Goal: Information Seeking & Learning: Learn about a topic

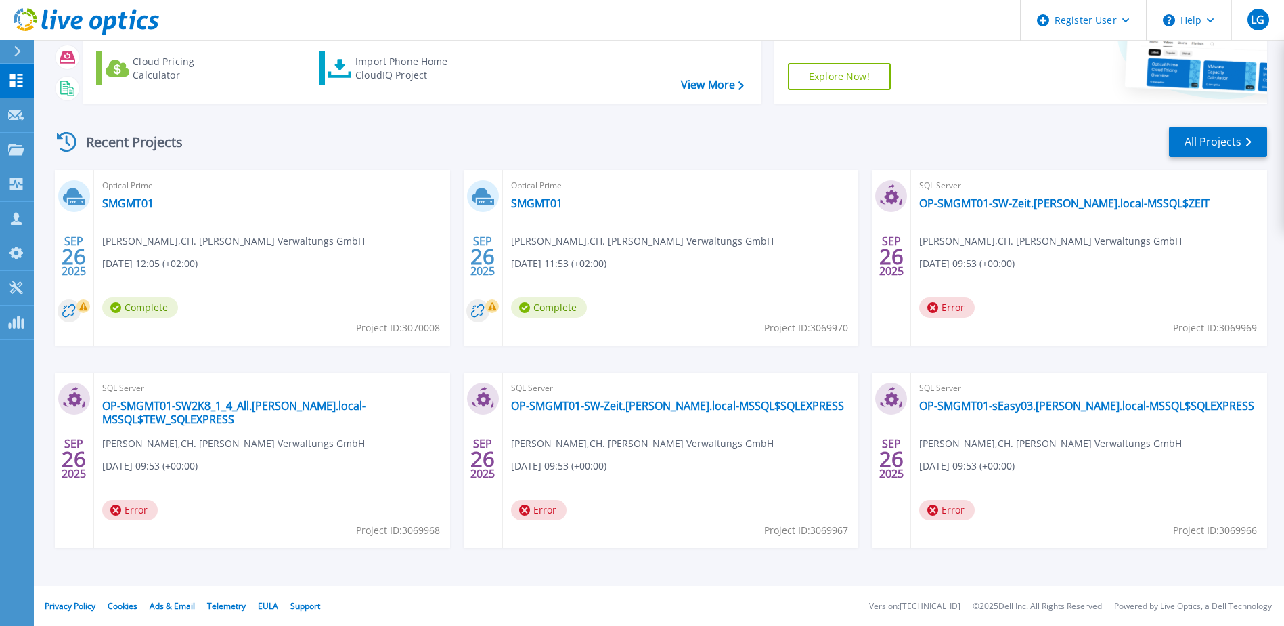
scroll to position [125, 0]
click at [534, 204] on link "SMGMT01" at bounding box center [536, 203] width 51 height 14
click at [529, 209] on link "SMGMT01" at bounding box center [536, 203] width 51 height 14
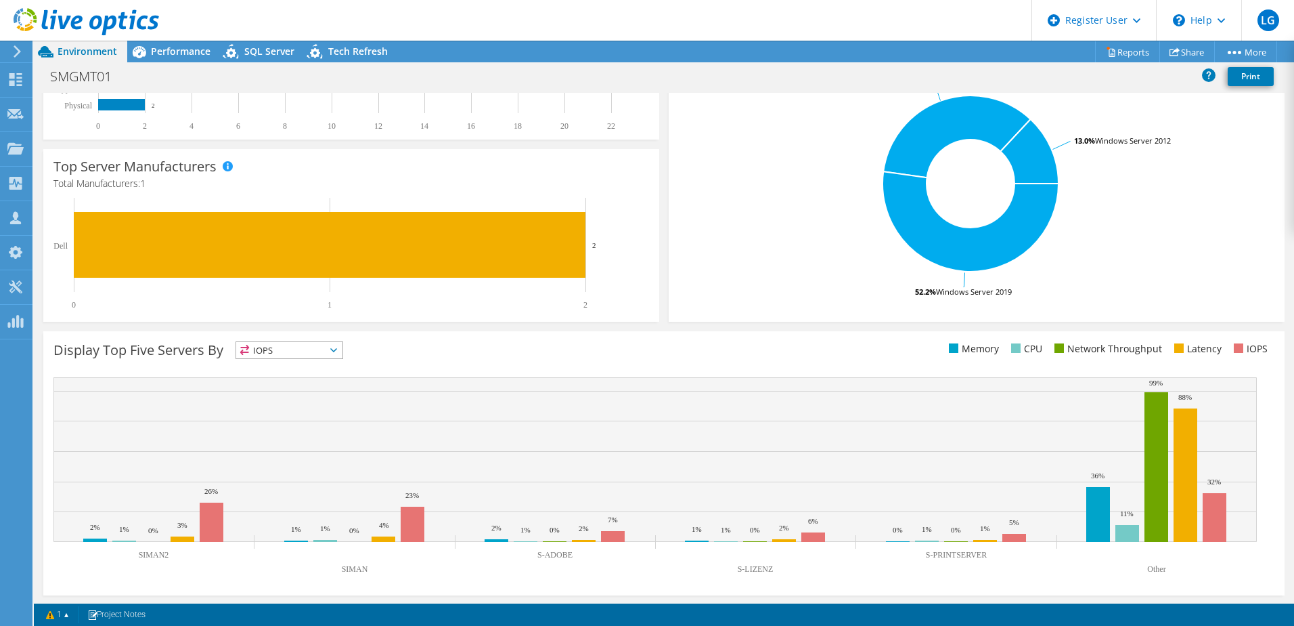
scroll to position [278, 0]
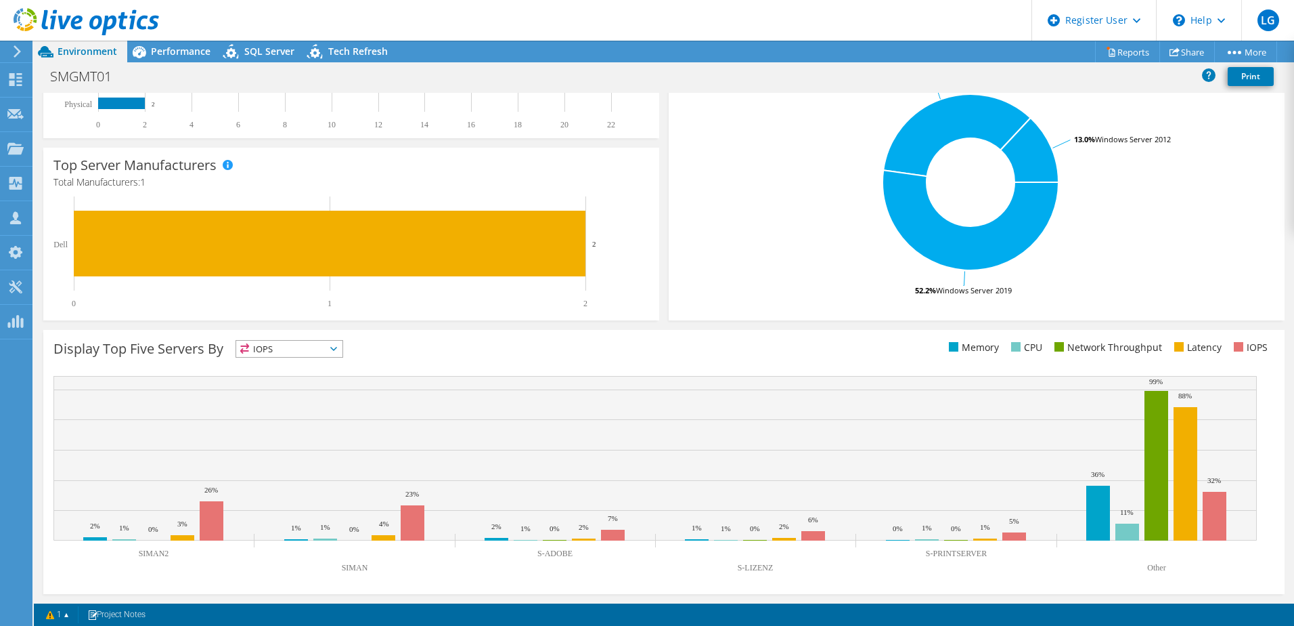
click at [1080, 353] on li "Network Throughput" at bounding box center [1106, 347] width 111 height 15
click at [1057, 349] on li "Network Throughput" at bounding box center [1106, 347] width 111 height 15
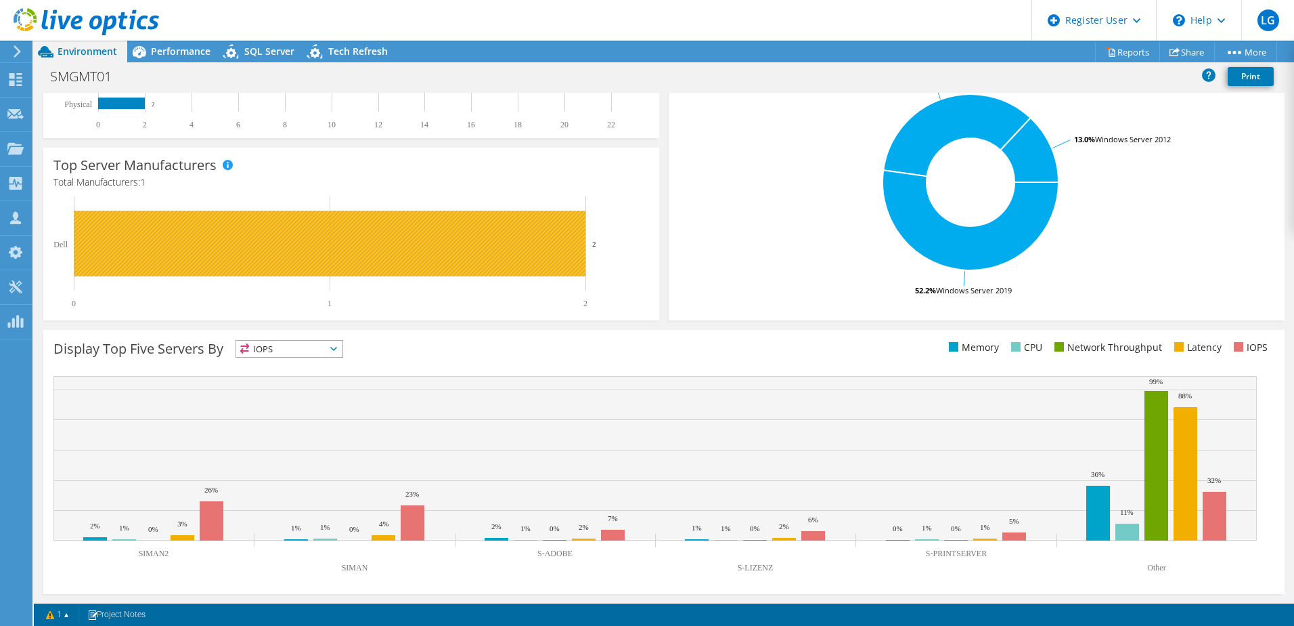
click at [312, 236] on rect at bounding box center [330, 244] width 512 height 66
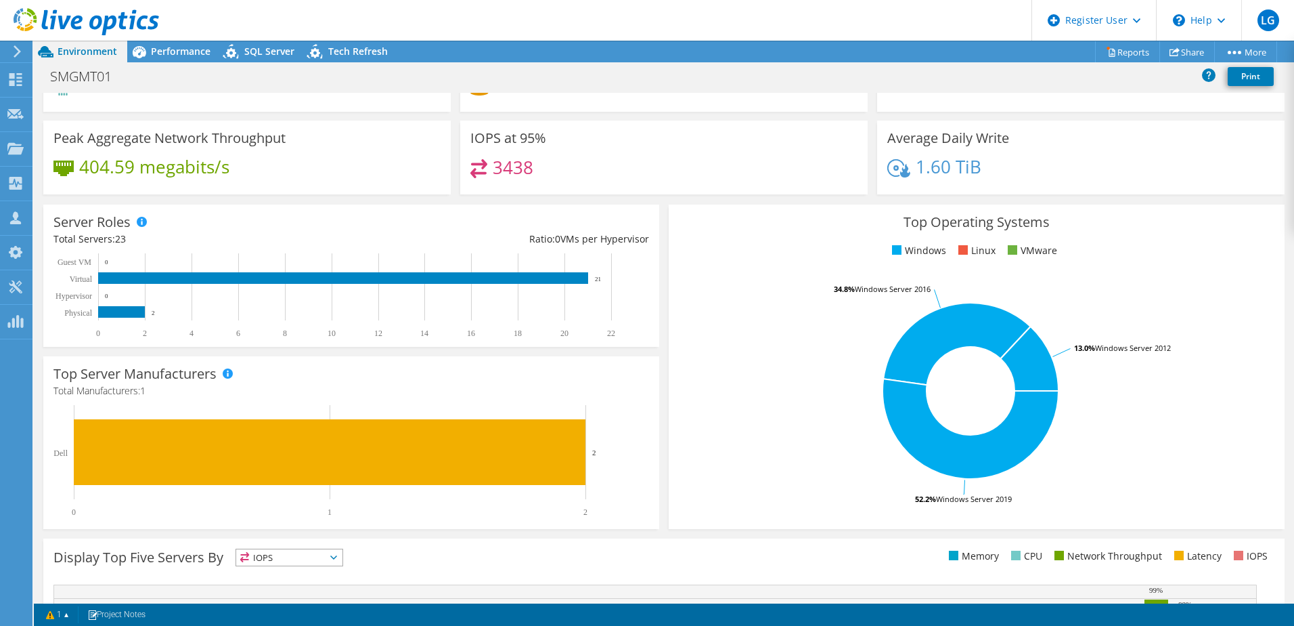
scroll to position [0, 0]
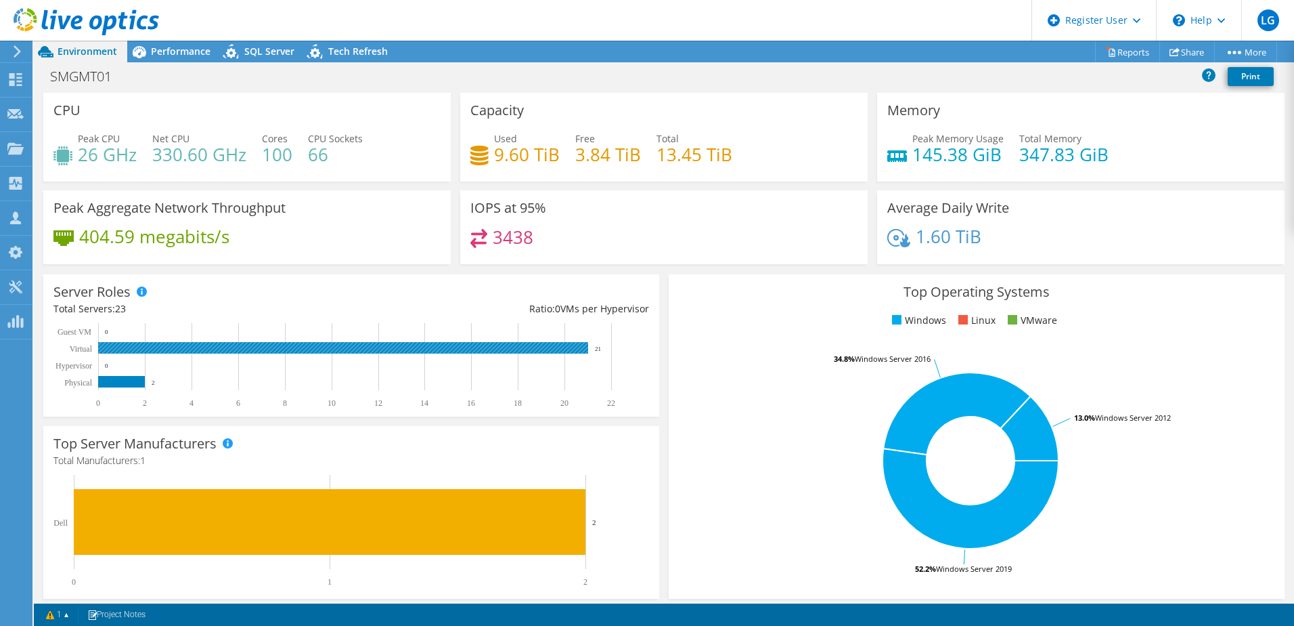
click at [179, 347] on rect at bounding box center [343, 348] width 490 height 12
click at [528, 162] on h4 "9.60 TiB" at bounding box center [527, 154] width 66 height 15
drag, startPoint x: 492, startPoint y: 162, endPoint x: 529, endPoint y: 162, distance: 36.6
click at [529, 162] on h4 "9.60 TiB" at bounding box center [527, 154] width 66 height 15
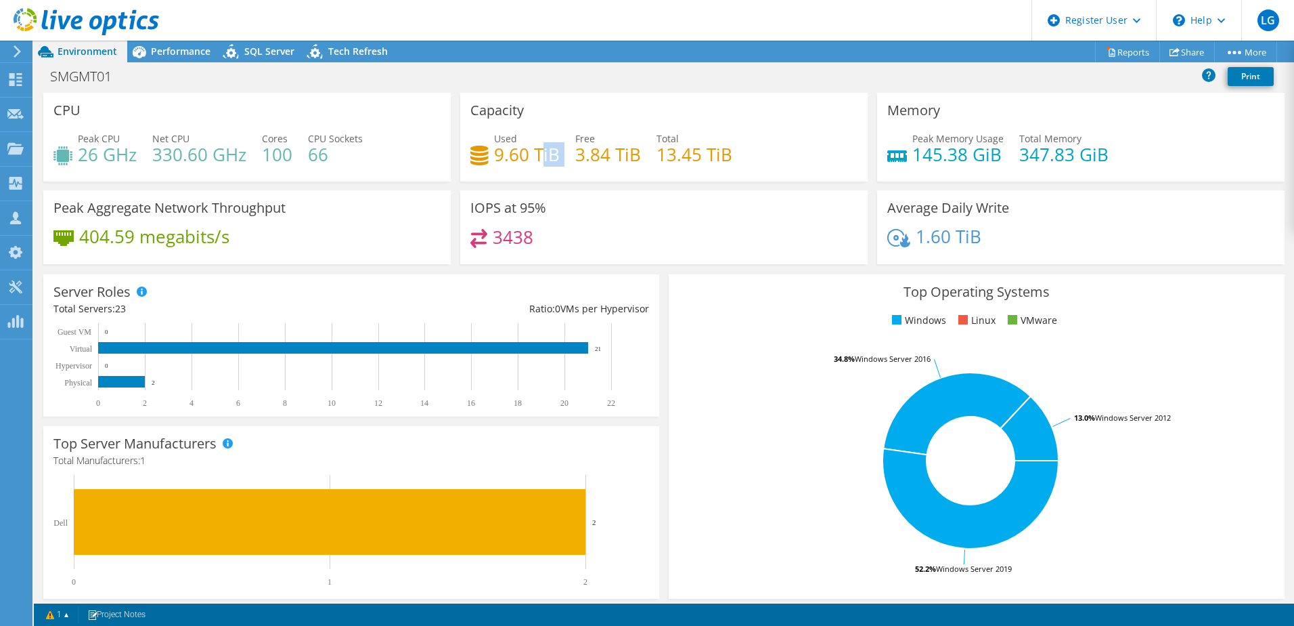
drag, startPoint x: 536, startPoint y: 160, endPoint x: 568, endPoint y: 154, distance: 32.3
click at [568, 154] on div "Used 9.60 TiB Free 3.84 TiB Total 13.45 TiB" at bounding box center [663, 153] width 387 height 44
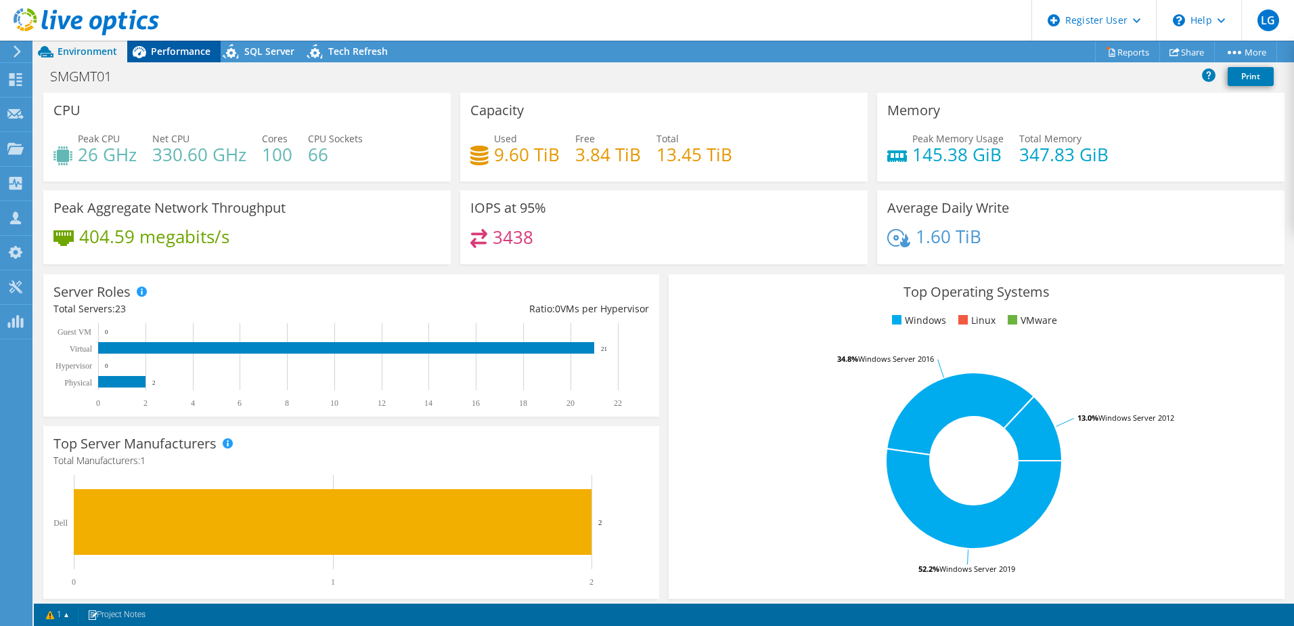
click at [173, 56] on span "Performance" at bounding box center [181, 51] width 60 height 13
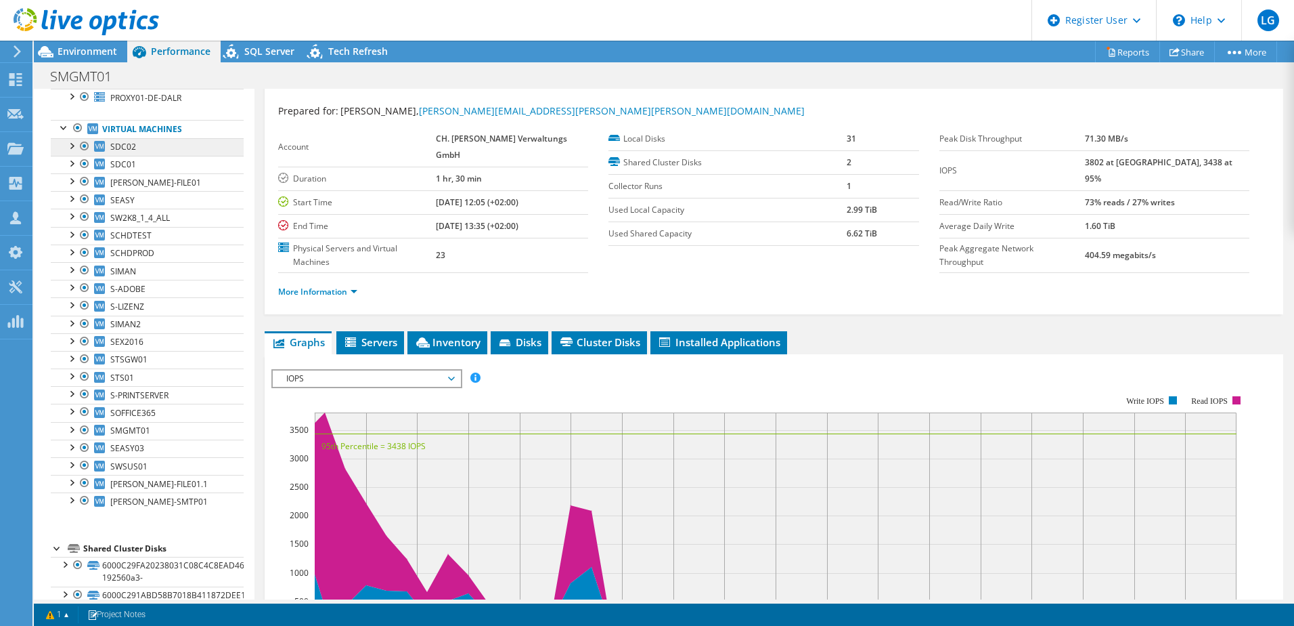
scroll to position [117, 0]
click at [449, 173] on b "1 hr, 30 min" at bounding box center [459, 179] width 46 height 12
drag, startPoint x: 449, startPoint y: 160, endPoint x: 483, endPoint y: 158, distance: 33.9
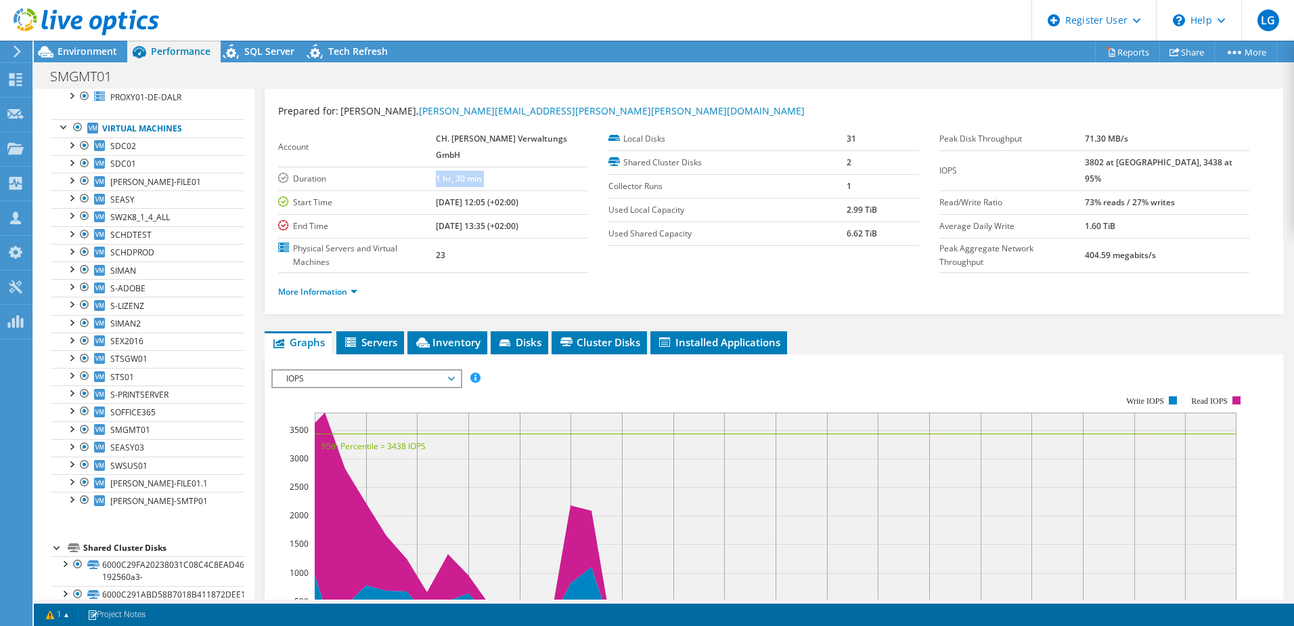
click at [482, 173] on b "1 hr, 30 min" at bounding box center [459, 179] width 46 height 12
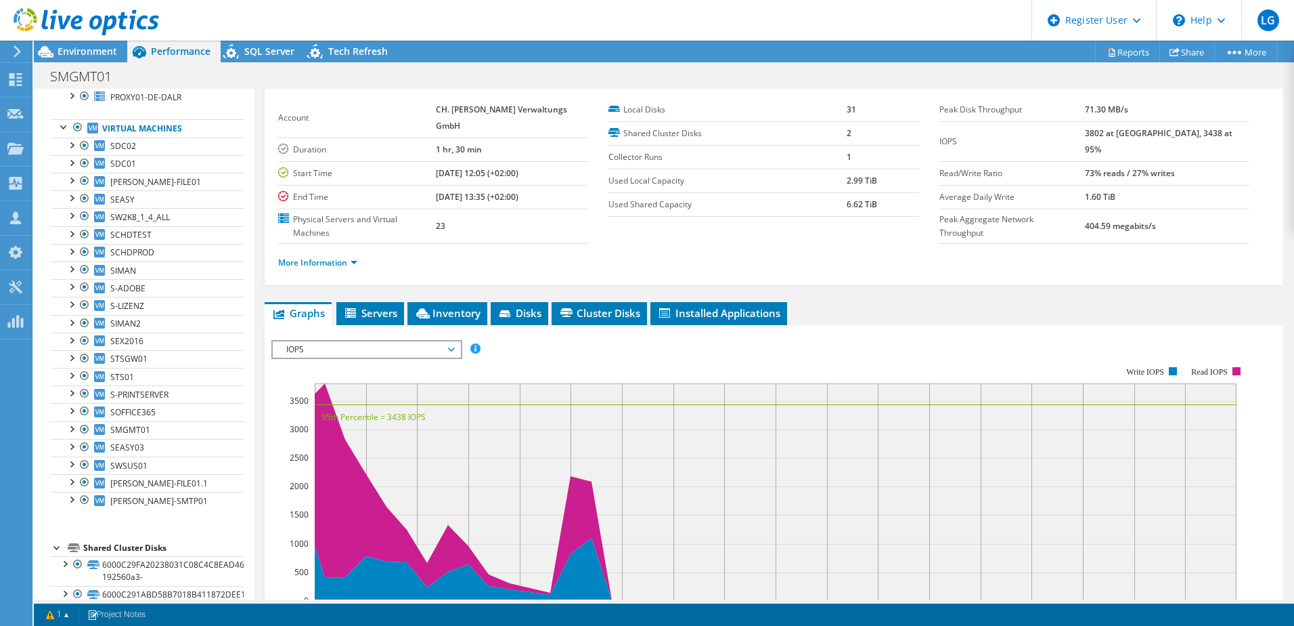
scroll to position [0, 0]
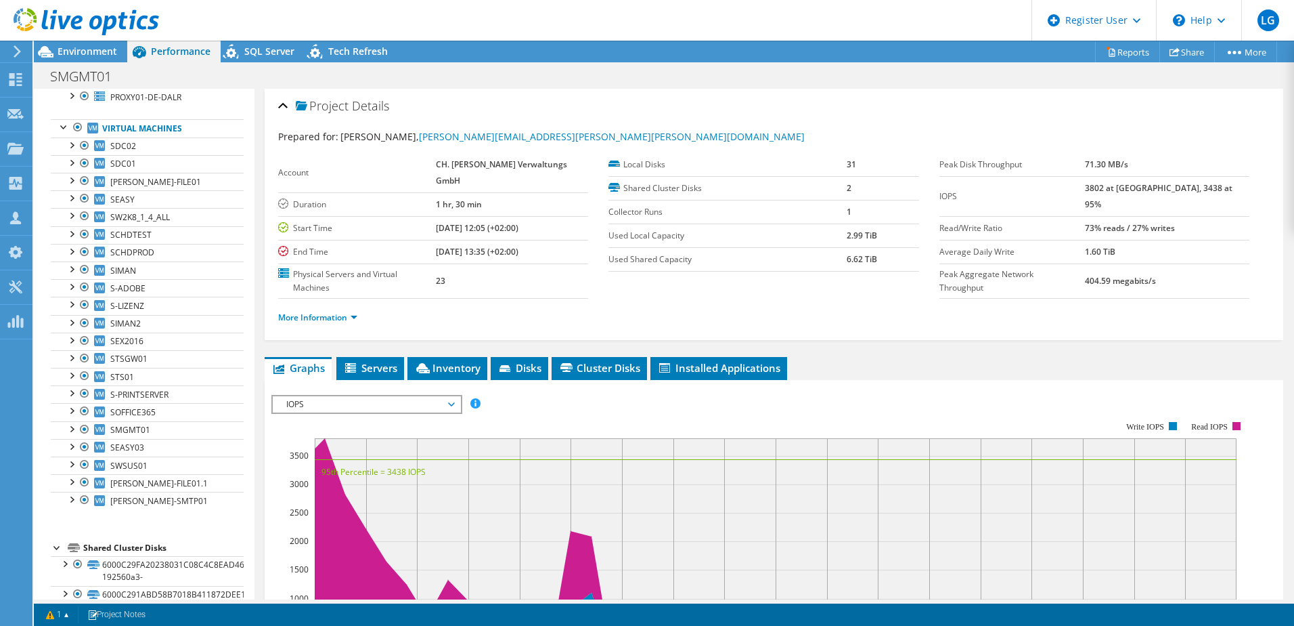
click at [454, 198] on b "1 hr, 30 min" at bounding box center [459, 204] width 46 height 12
drag, startPoint x: 454, startPoint y: 185, endPoint x: 448, endPoint y: 190, distance: 7.7
click at [437, 198] on label "Duration" at bounding box center [357, 205] width 158 height 14
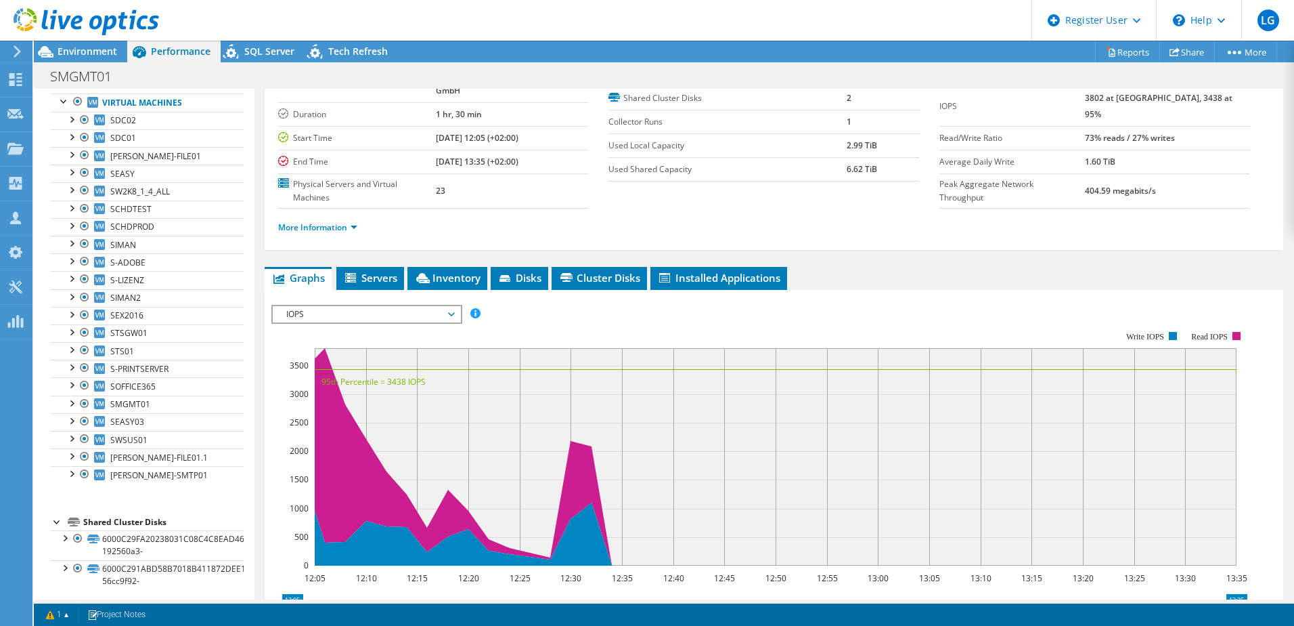
scroll to position [90, 0]
click at [437, 271] on span "Inventory" at bounding box center [447, 278] width 66 height 14
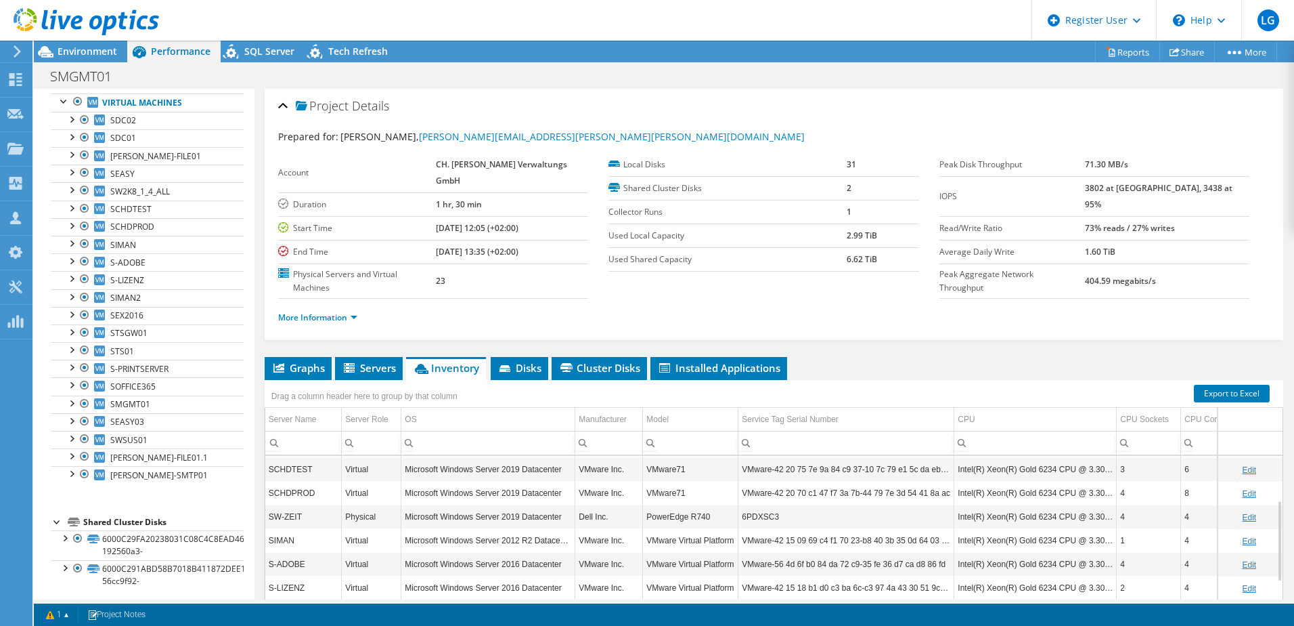
scroll to position [116, 0]
click at [525, 361] on span "Disks" at bounding box center [520, 368] width 44 height 14
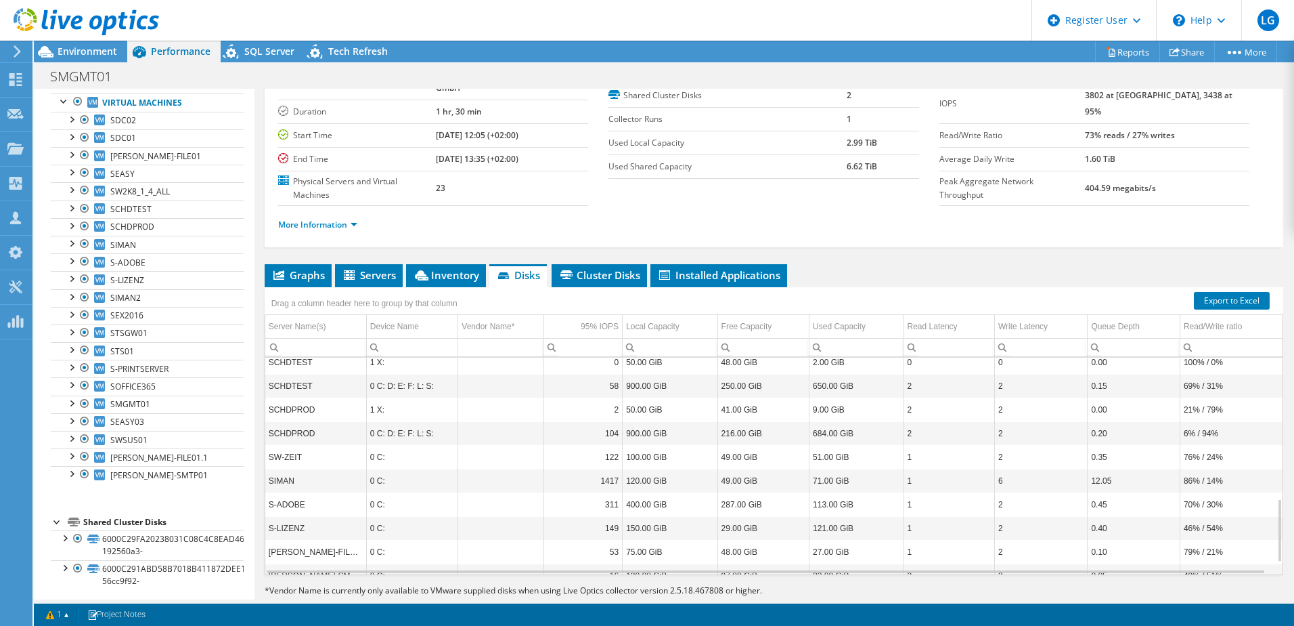
scroll to position [524, 0]
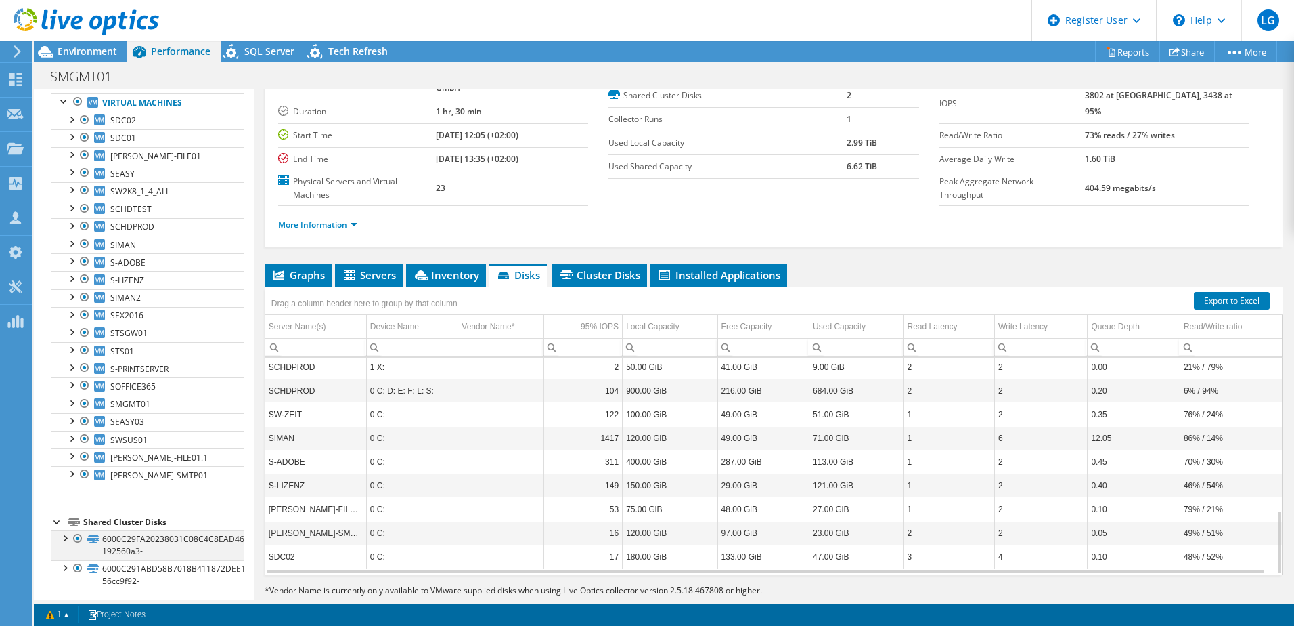
click at [83, 539] on div at bounding box center [78, 538] width 14 height 16
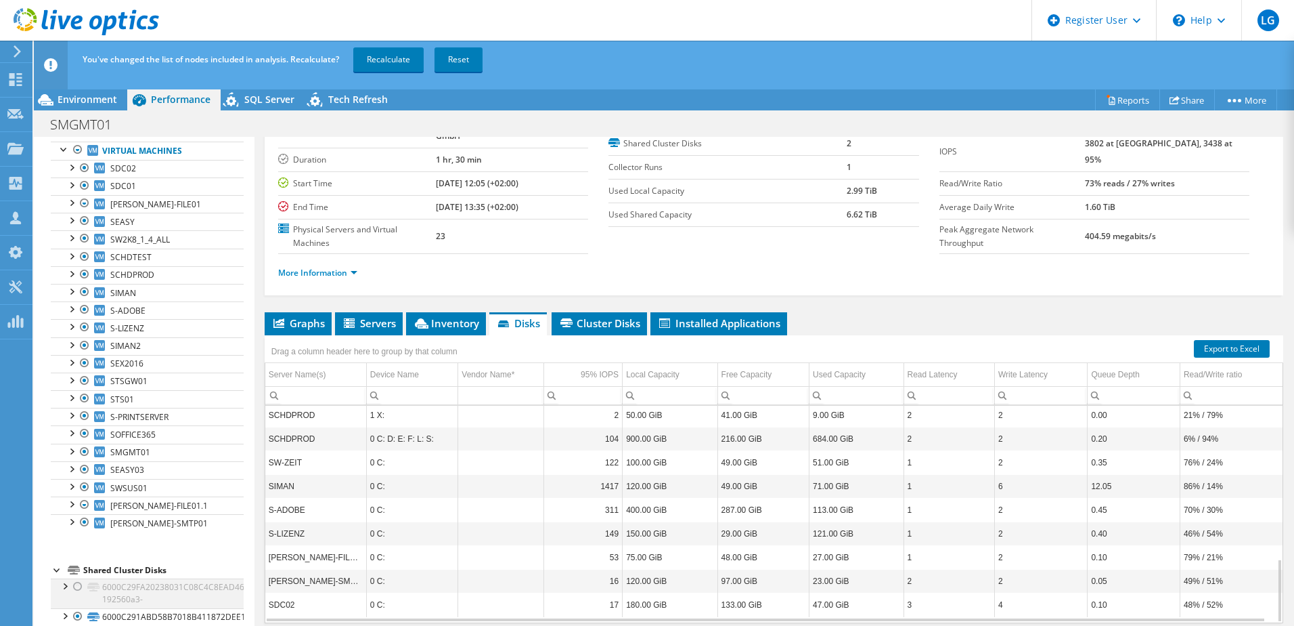
click at [77, 584] on div at bounding box center [78, 586] width 14 height 16
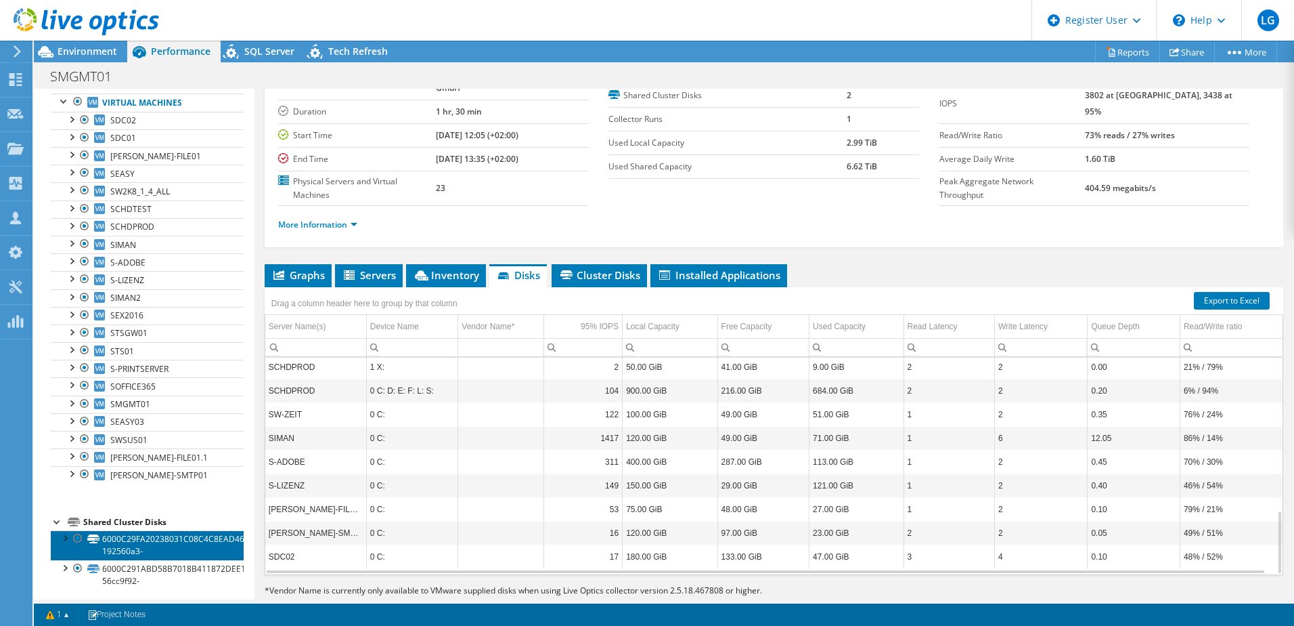
click at [154, 540] on link "6000C29FA20238031C08C4C8EAD46935-192560a3-" at bounding box center [147, 545] width 193 height 30
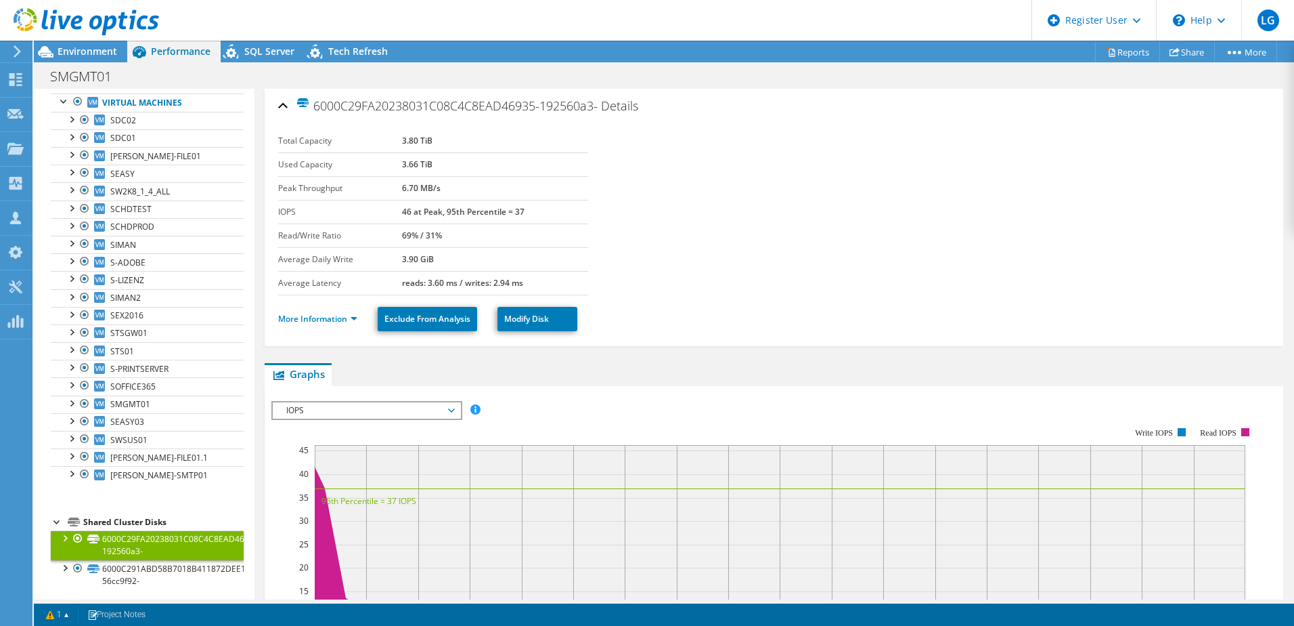
scroll to position [7, 0]
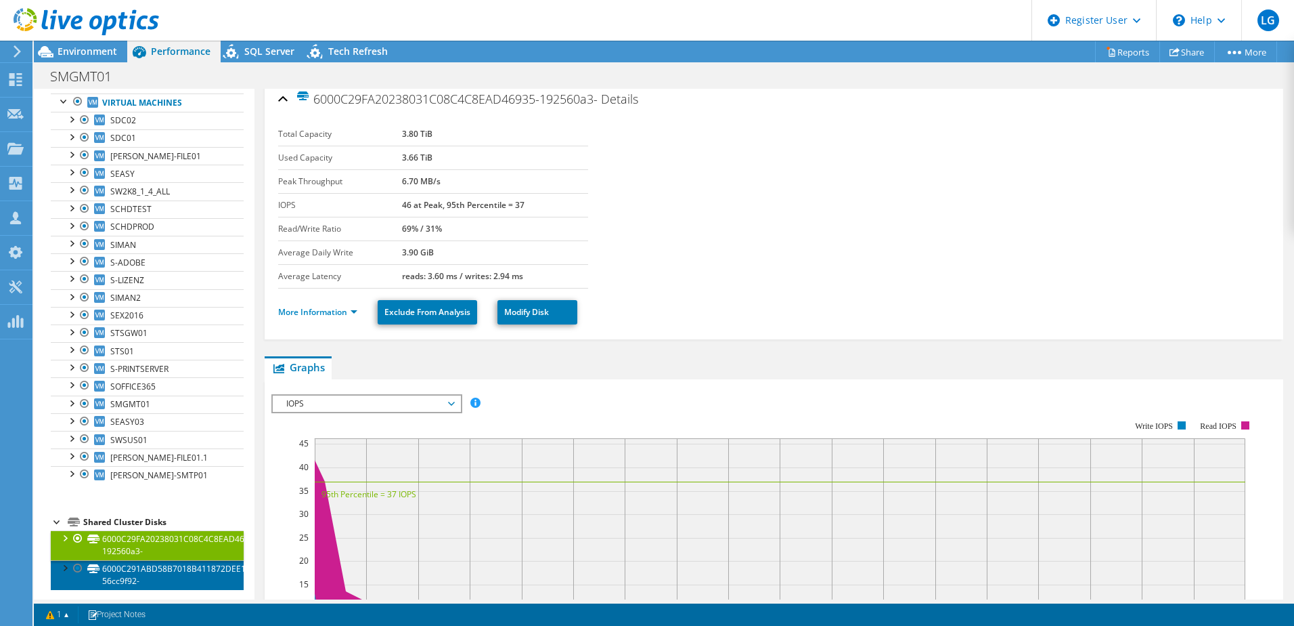
click at [203, 572] on link "6000C291ABD58B7018B411872DEE1CB2-56cc9f92-" at bounding box center [147, 575] width 193 height 30
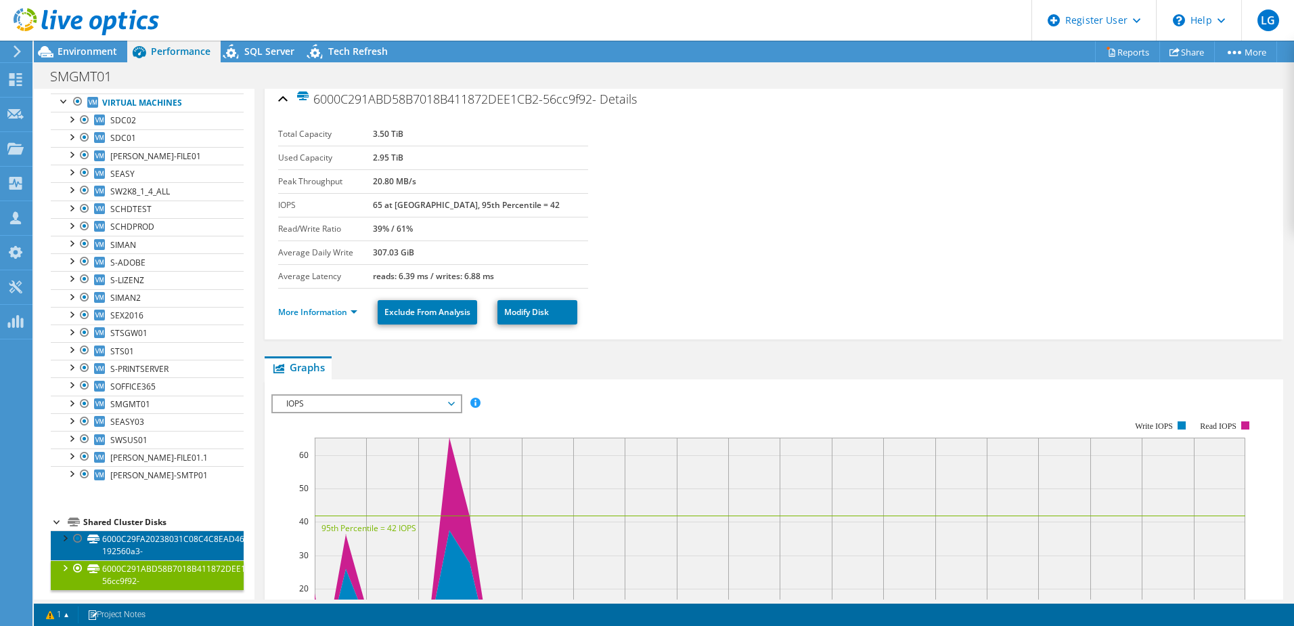
click at [181, 540] on link "6000C29FA20238031C08C4C8EAD46935-192560a3-" at bounding box center [147, 545] width 193 height 30
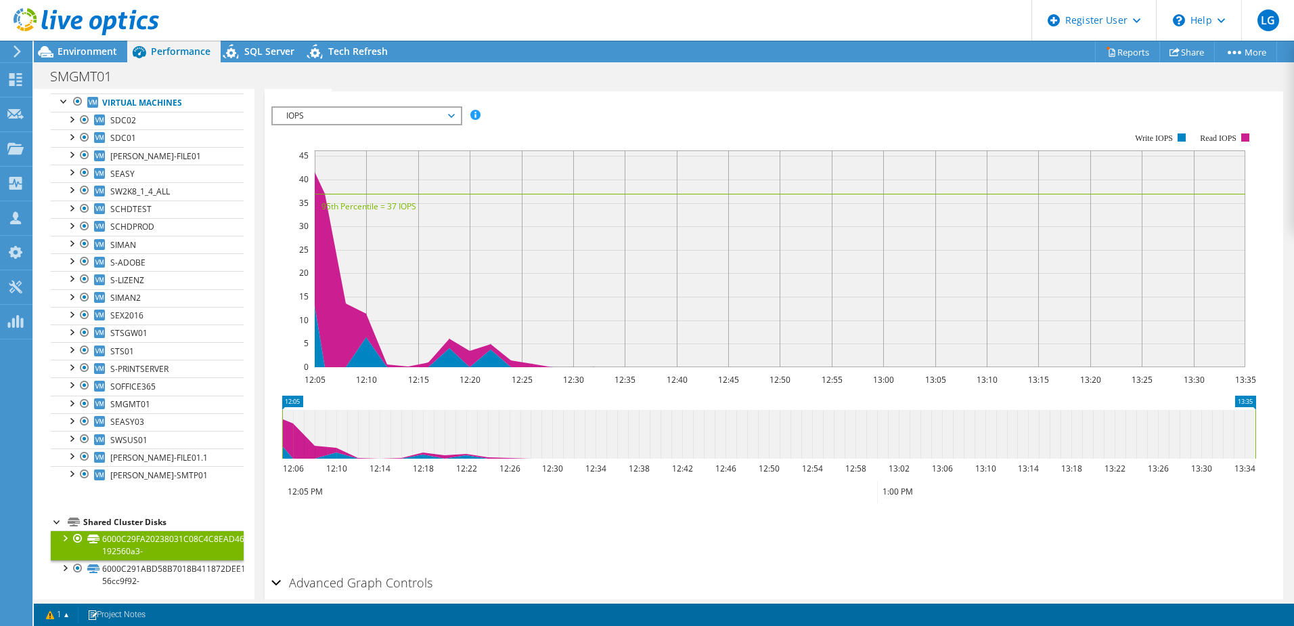
scroll to position [357, 0]
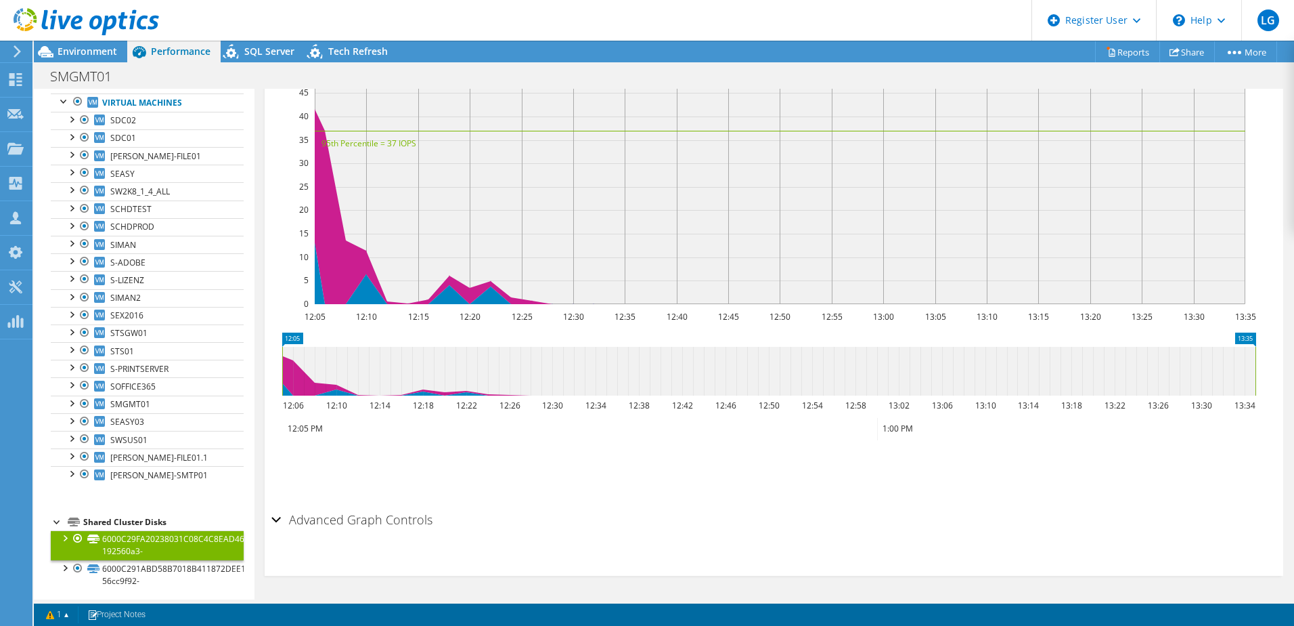
click at [335, 516] on h2 "Advanced Graph Controls" at bounding box center [351, 519] width 161 height 27
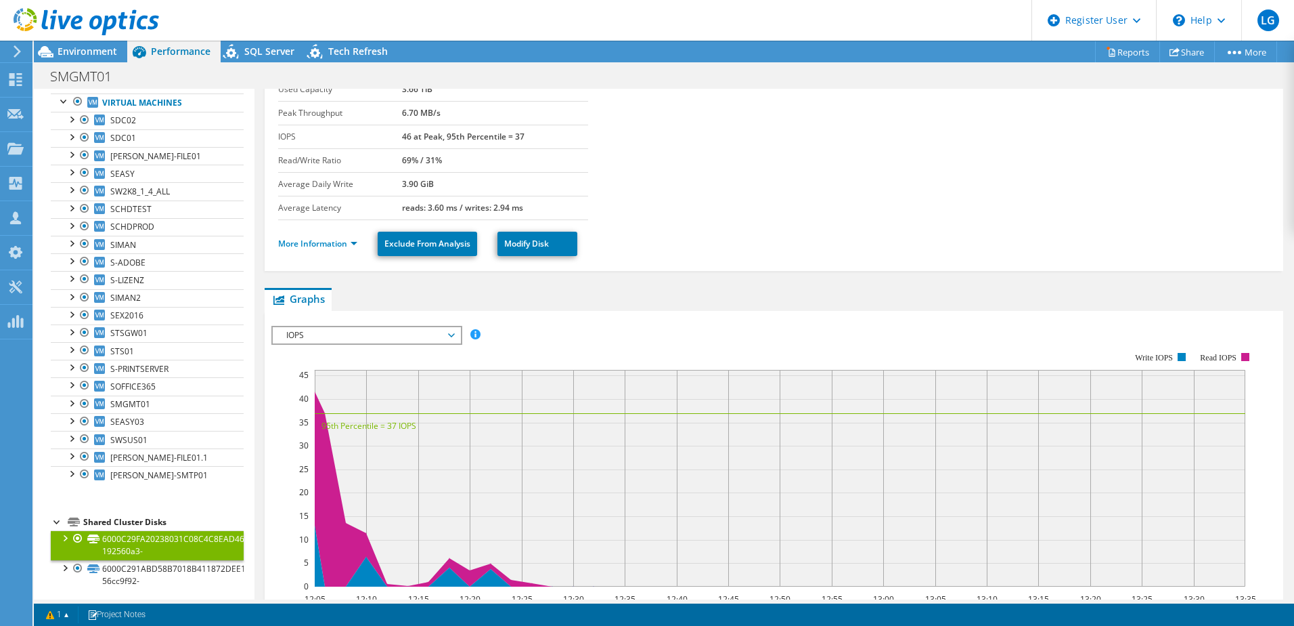
scroll to position [0, 0]
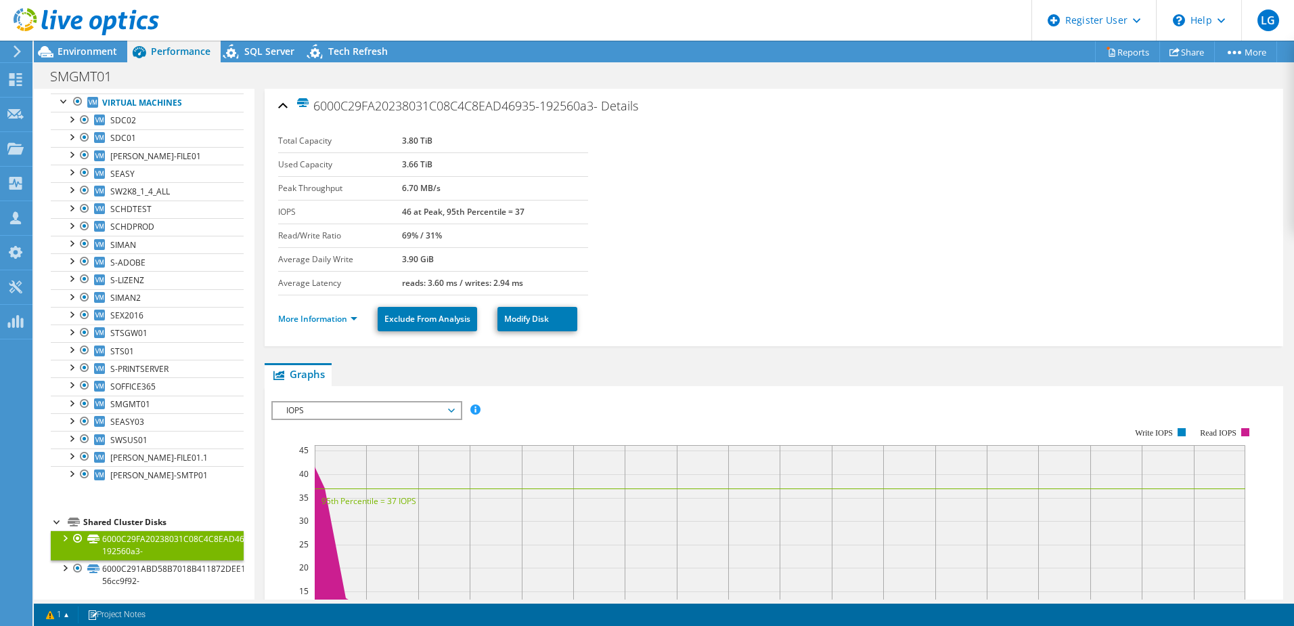
click at [325, 308] on ul "More Information Exclude From Analysis Modify Disk" at bounding box center [774, 317] width 992 height 28
click at [314, 317] on link "More Information" at bounding box center [317, 319] width 79 height 12
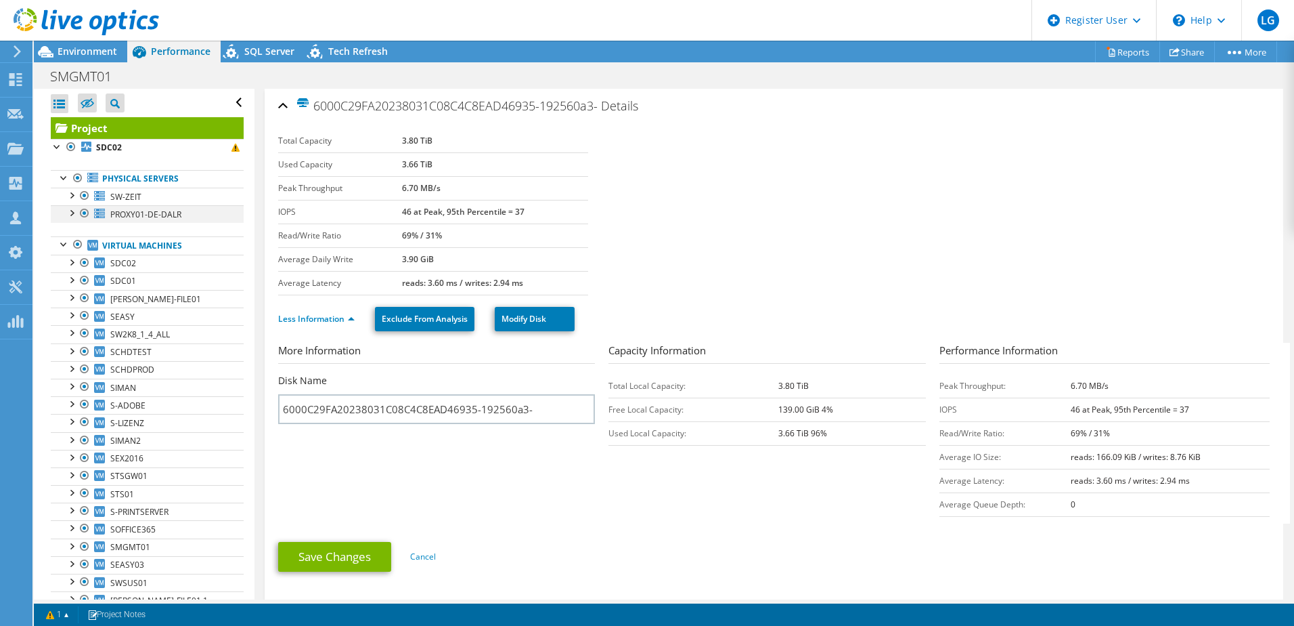
click at [71, 213] on div at bounding box center [71, 212] width 14 height 14
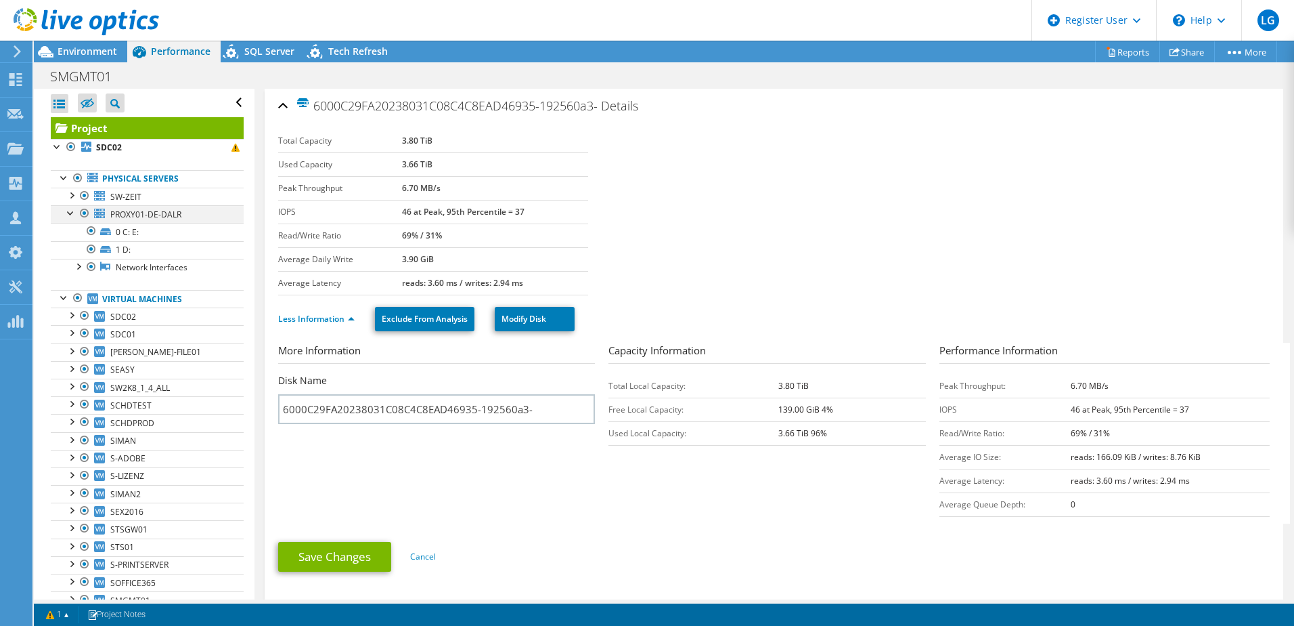
click at [71, 213] on div at bounding box center [71, 212] width 14 height 14
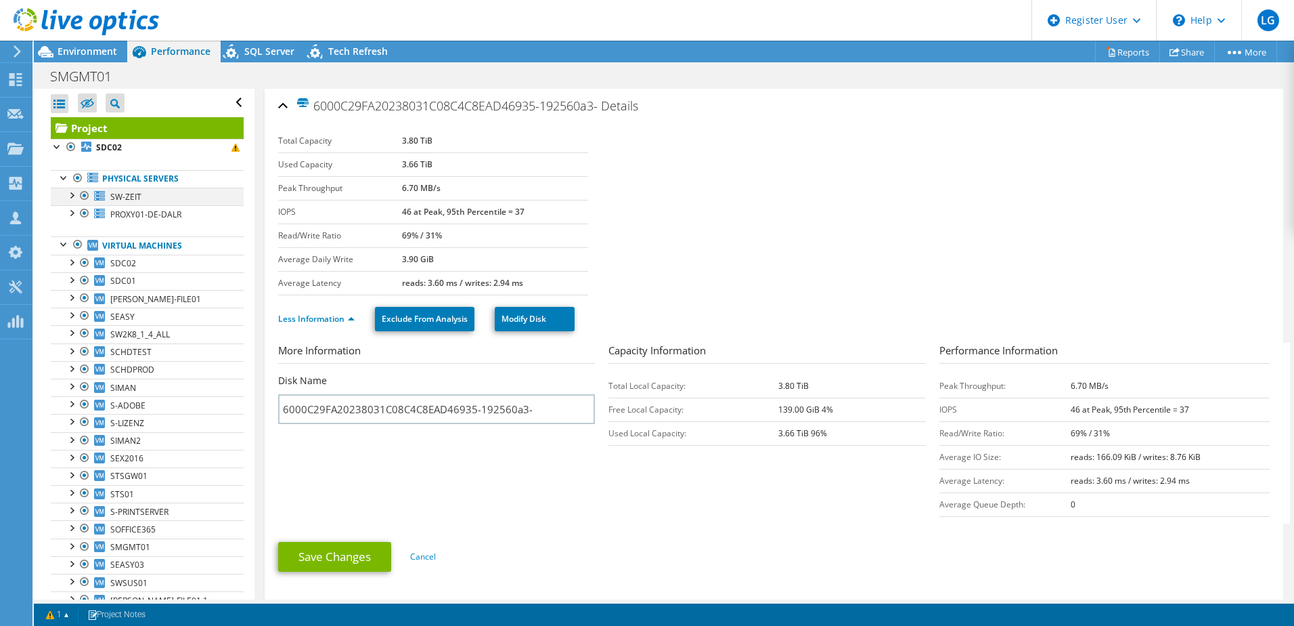
click at [70, 196] on div at bounding box center [71, 195] width 14 height 14
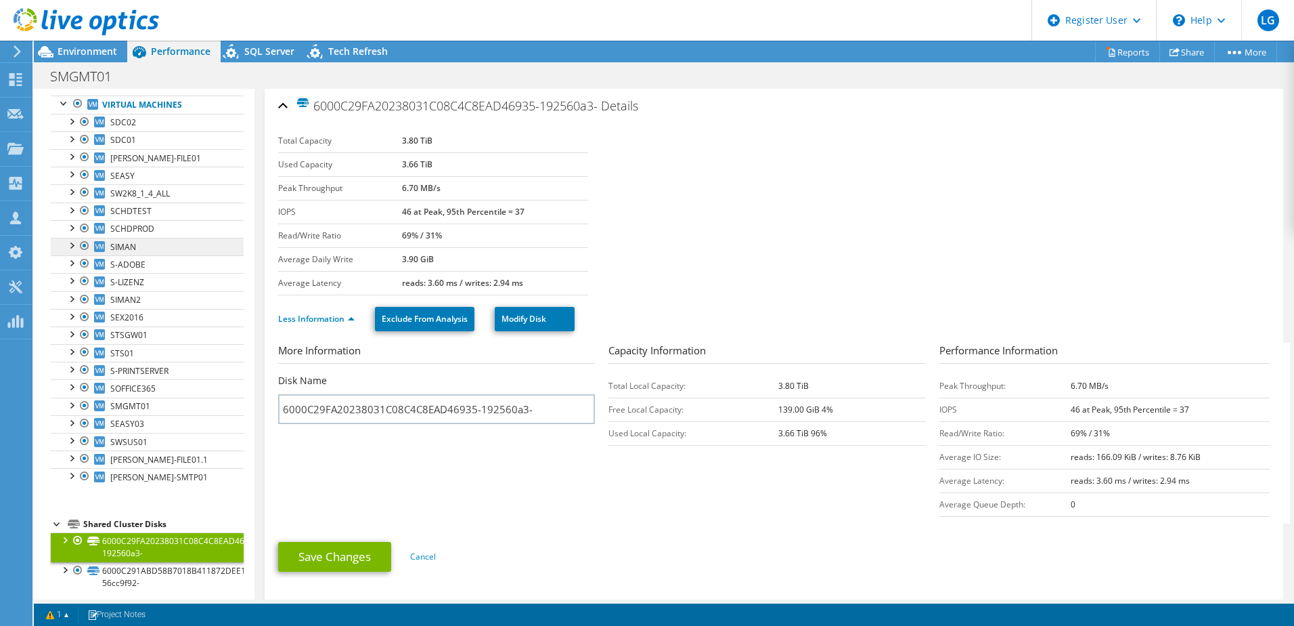
scroll to position [150, 0]
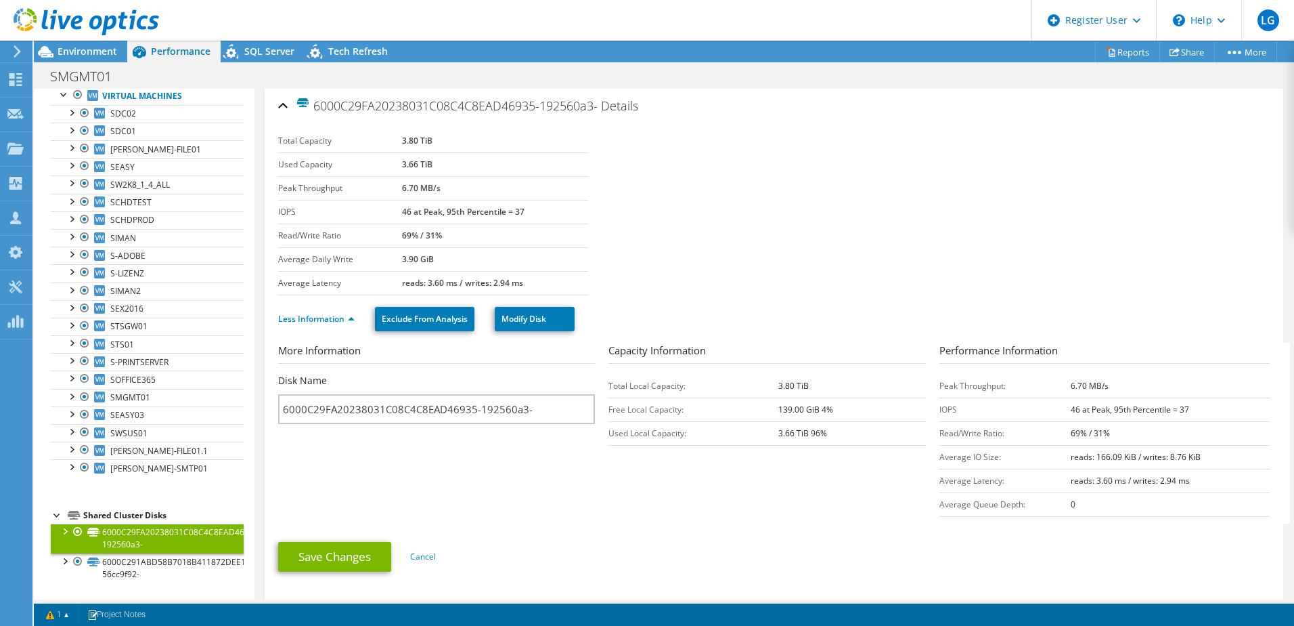
click at [146, 552] on link "6000C29FA20238031C08C4C8EAD46935-192560a3-" at bounding box center [147, 538] width 193 height 30
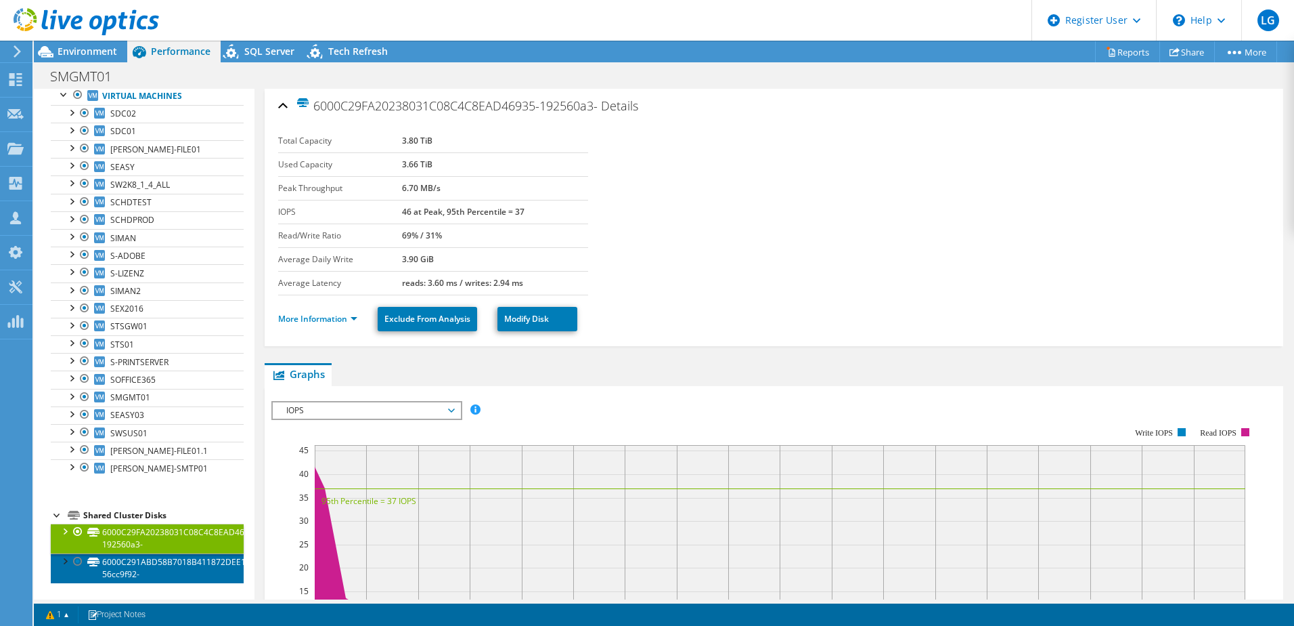
click at [163, 561] on link "6000C291ABD58B7018B411872DEE1CB2-56cc9f92-" at bounding box center [147, 568] width 193 height 30
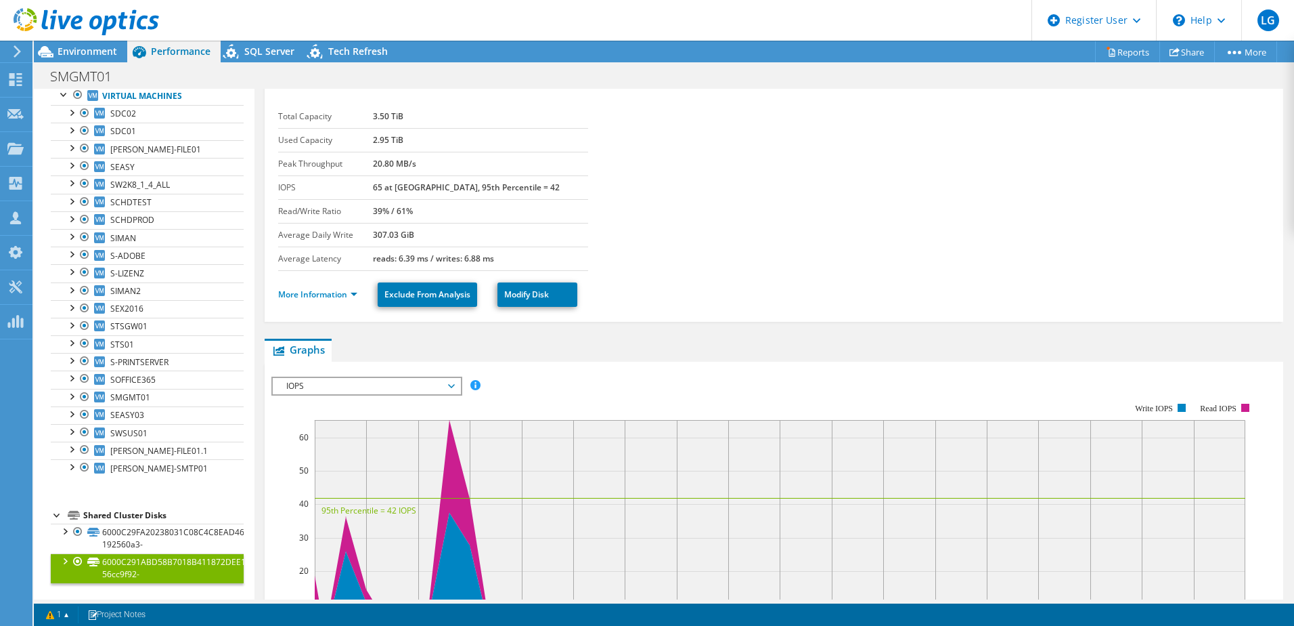
scroll to position [0, 0]
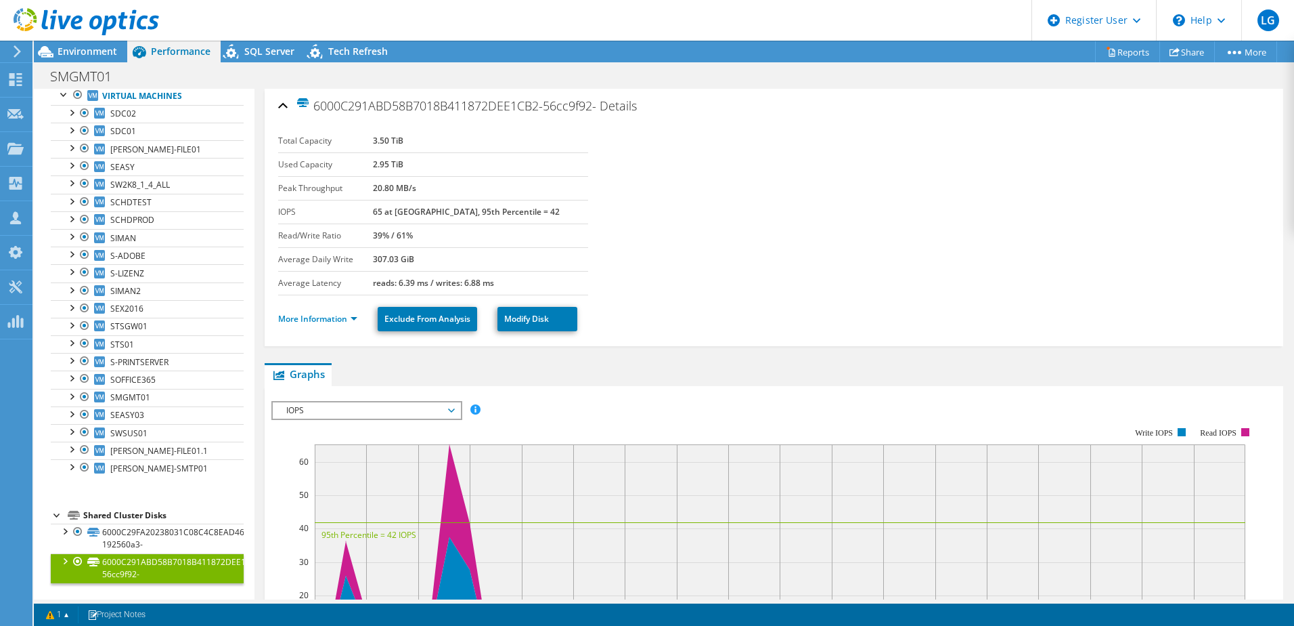
click at [280, 102] on div "6000C291ABD58B7018B411872DEE1CB2-56cc9f92- Details" at bounding box center [774, 106] width 992 height 29
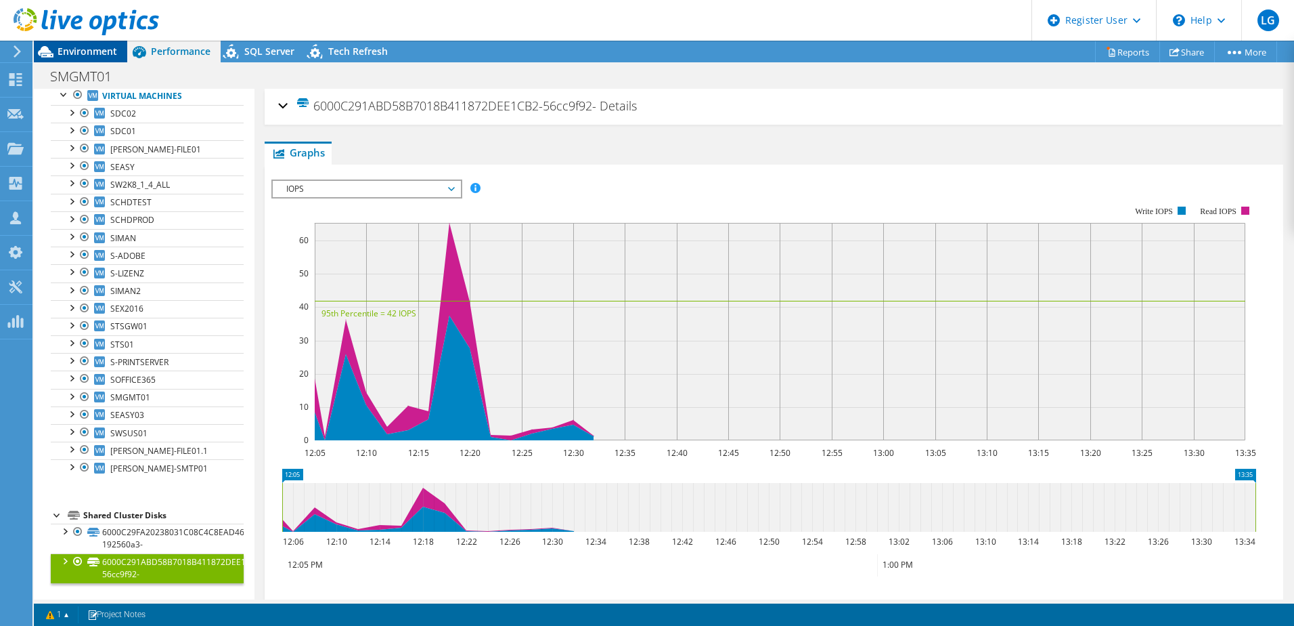
click at [88, 51] on span "Environment" at bounding box center [88, 51] width 60 height 13
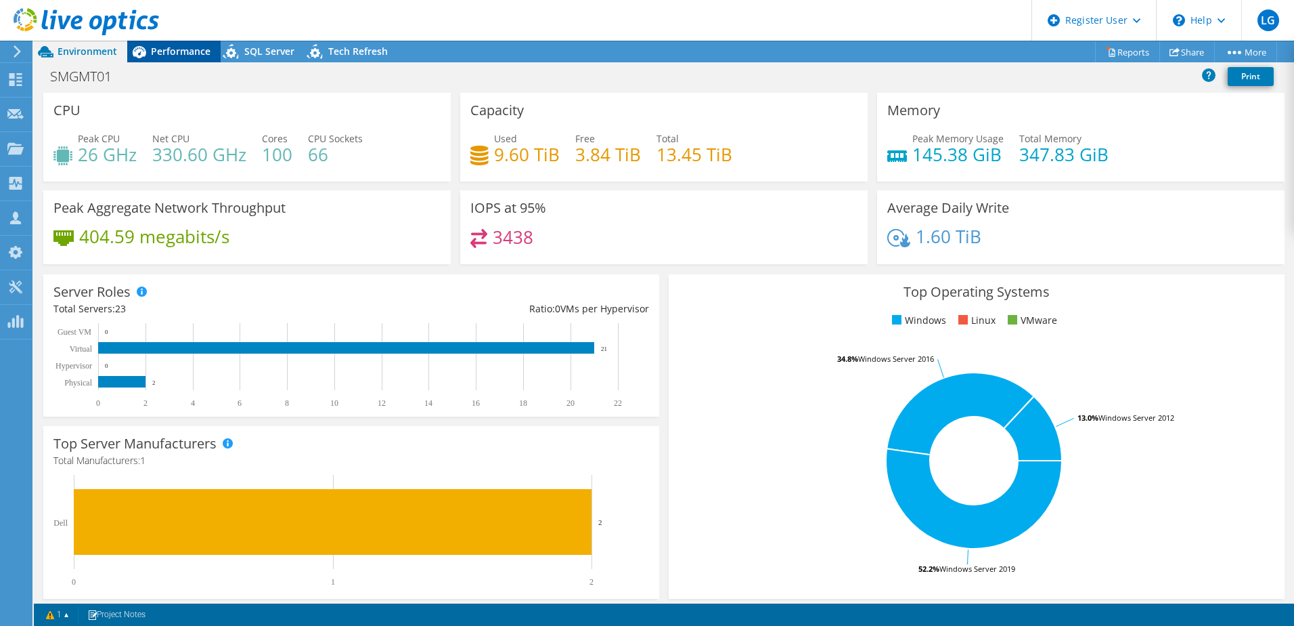
click at [175, 50] on span "Performance" at bounding box center [181, 51] width 60 height 13
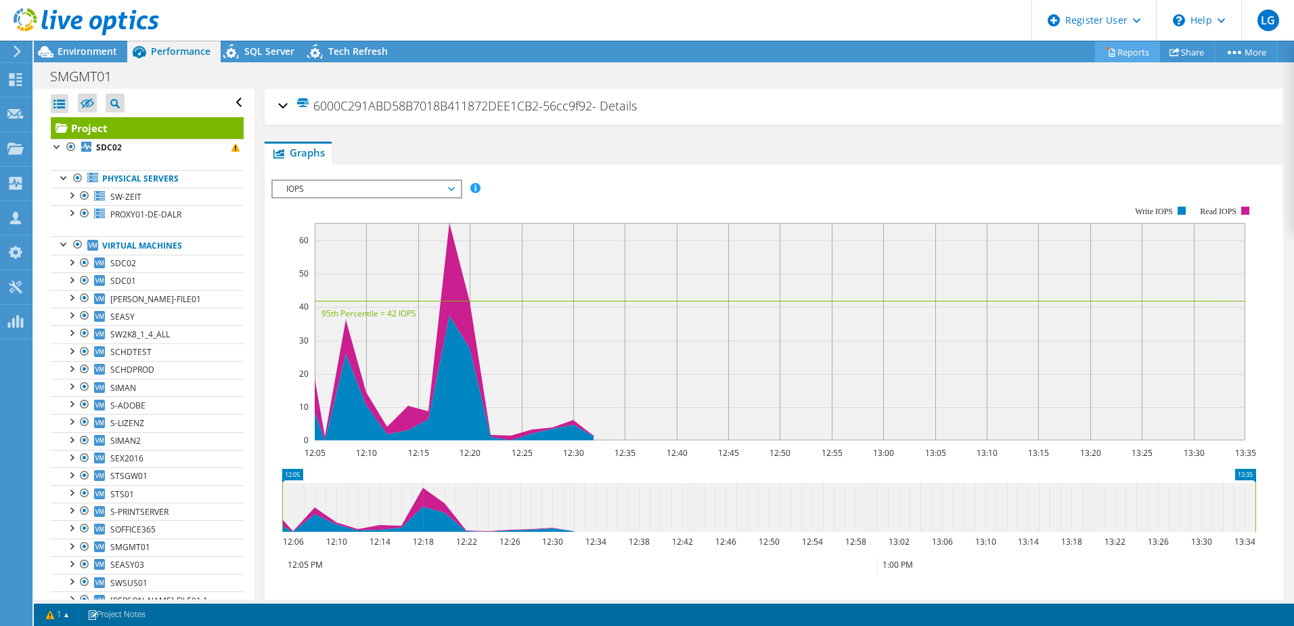
click at [1131, 48] on link "Reports" at bounding box center [1127, 51] width 65 height 21
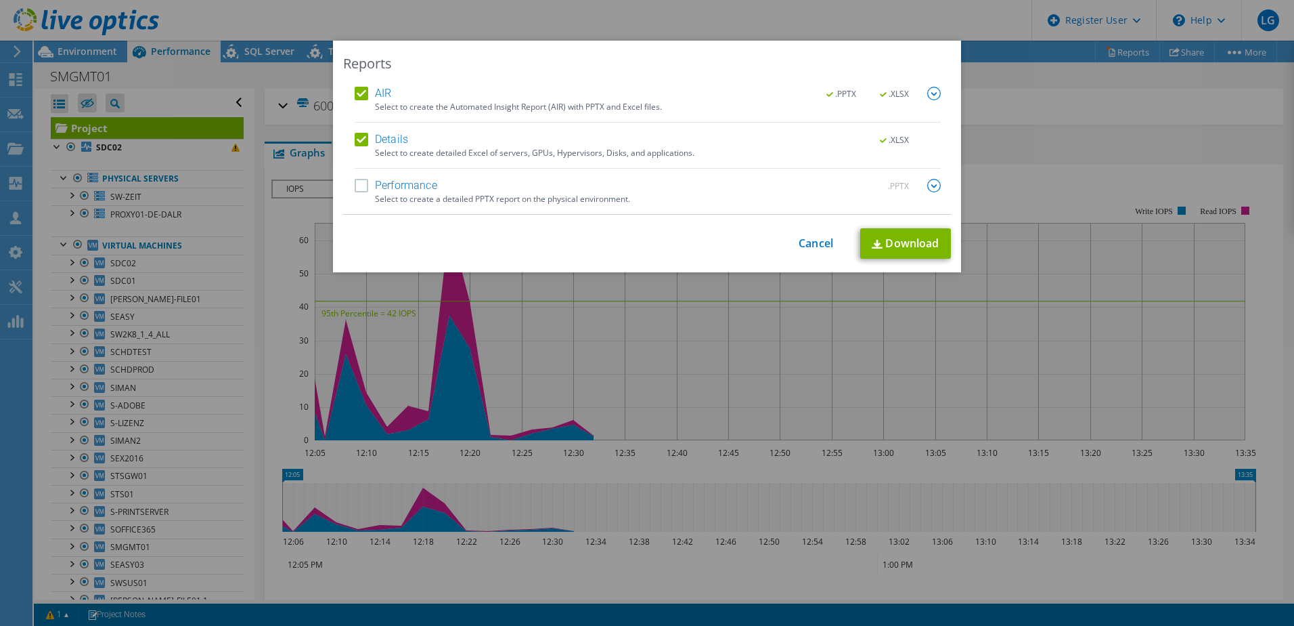
click at [894, 89] on span ".XLSX" at bounding box center [895, 93] width 51 height 9
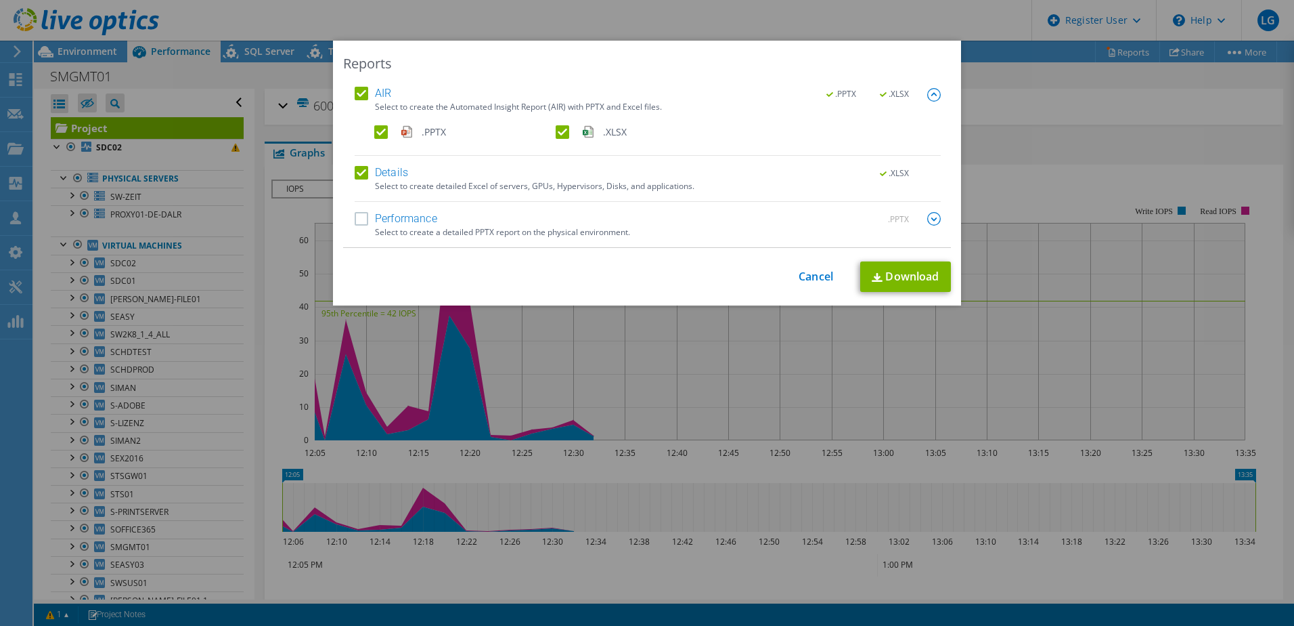
click at [381, 134] on label ".PPTX" at bounding box center [463, 132] width 179 height 14
click at [0, 0] on input ".PPTX" at bounding box center [0, 0] width 0 height 0
click at [889, 278] on link "Download" at bounding box center [905, 276] width 91 height 30
click at [1109, 215] on div "Reports AIR .PPTX .XLSX Select to create the Automated Insight Report (AIR) wit…" at bounding box center [647, 313] width 1294 height 544
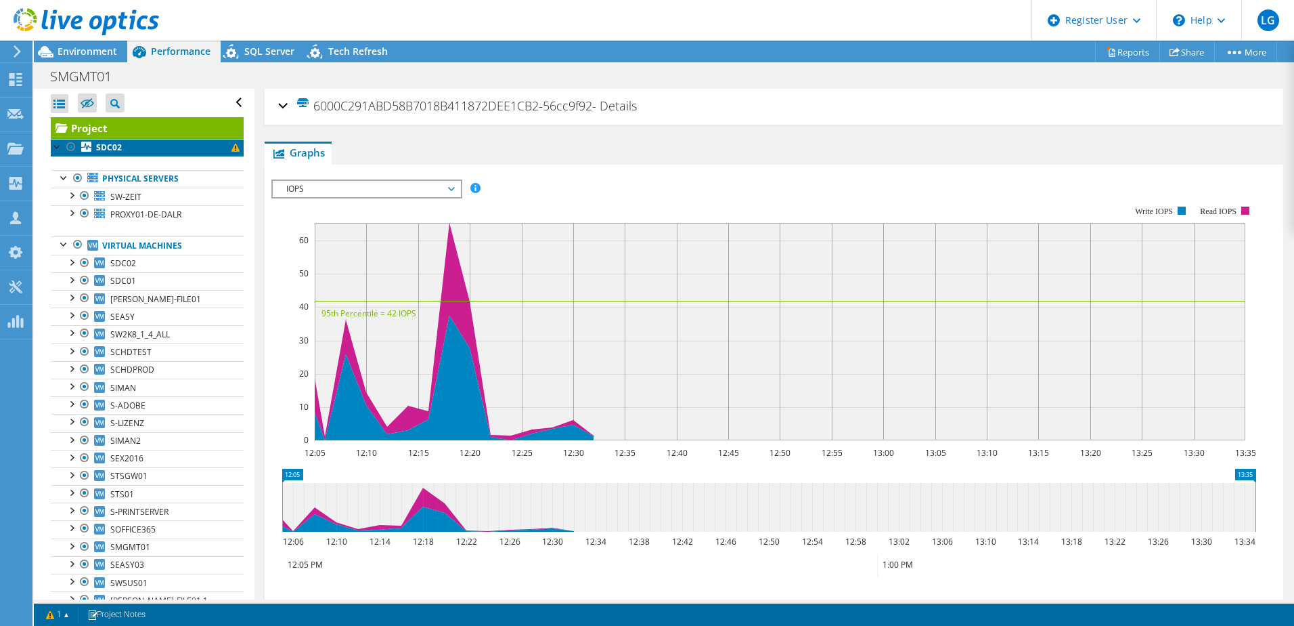
click at [134, 152] on link "SDC02" at bounding box center [147, 148] width 193 height 18
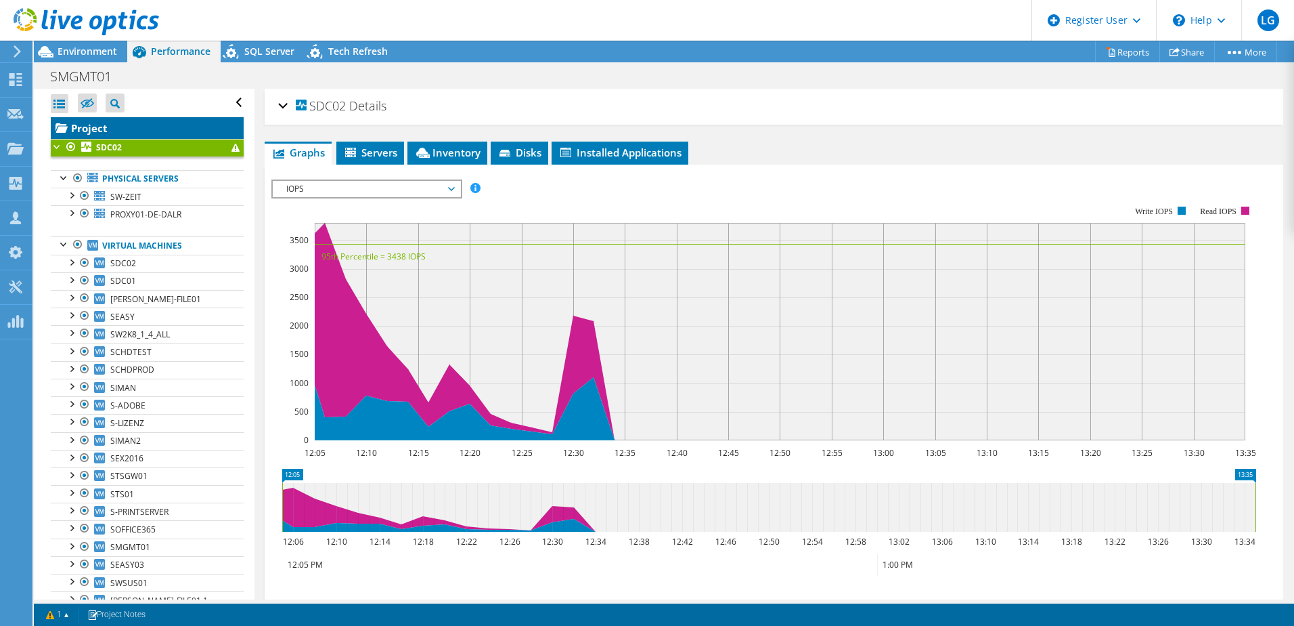
click at [118, 128] on link "Project" at bounding box center [147, 128] width 193 height 22
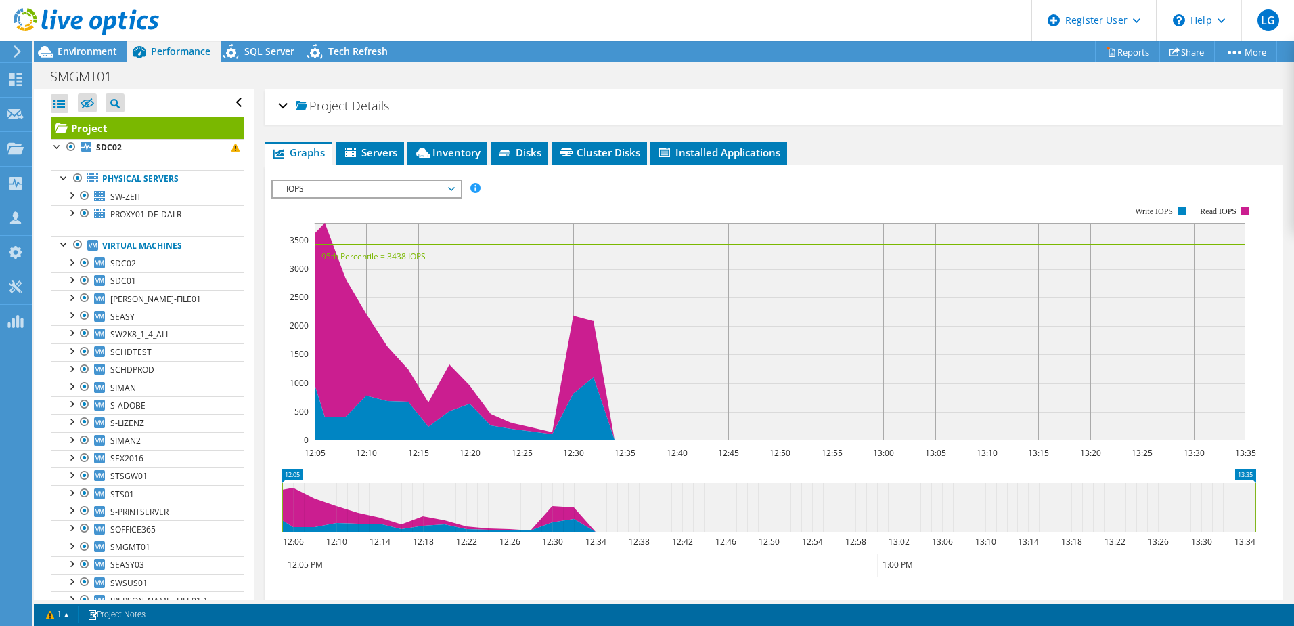
click at [477, 100] on div "Project Details" at bounding box center [774, 106] width 992 height 29
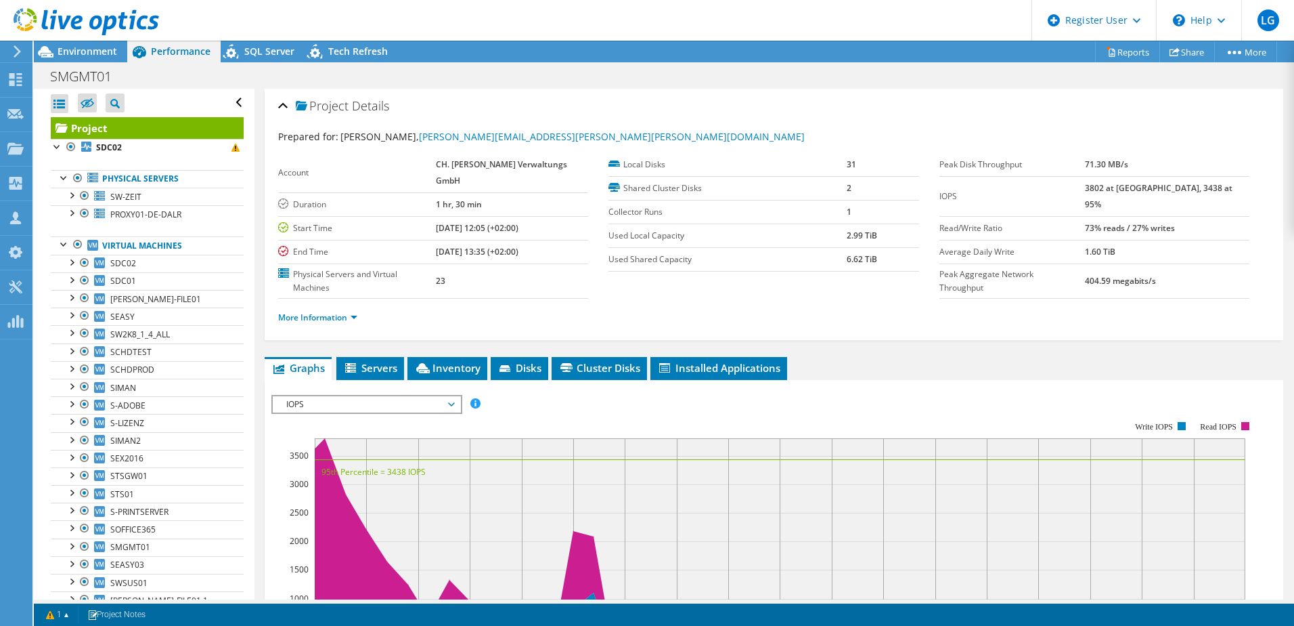
click at [283, 106] on div "Project Details" at bounding box center [774, 106] width 992 height 29
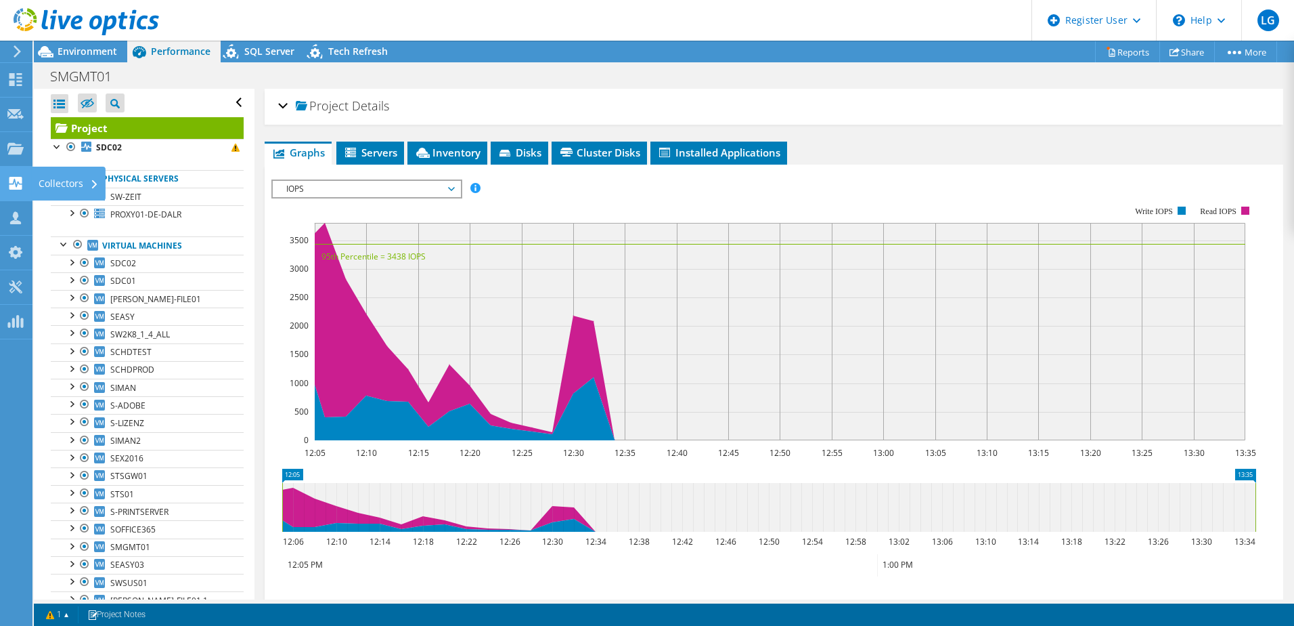
click at [49, 182] on div "Collectors" at bounding box center [69, 184] width 74 height 34
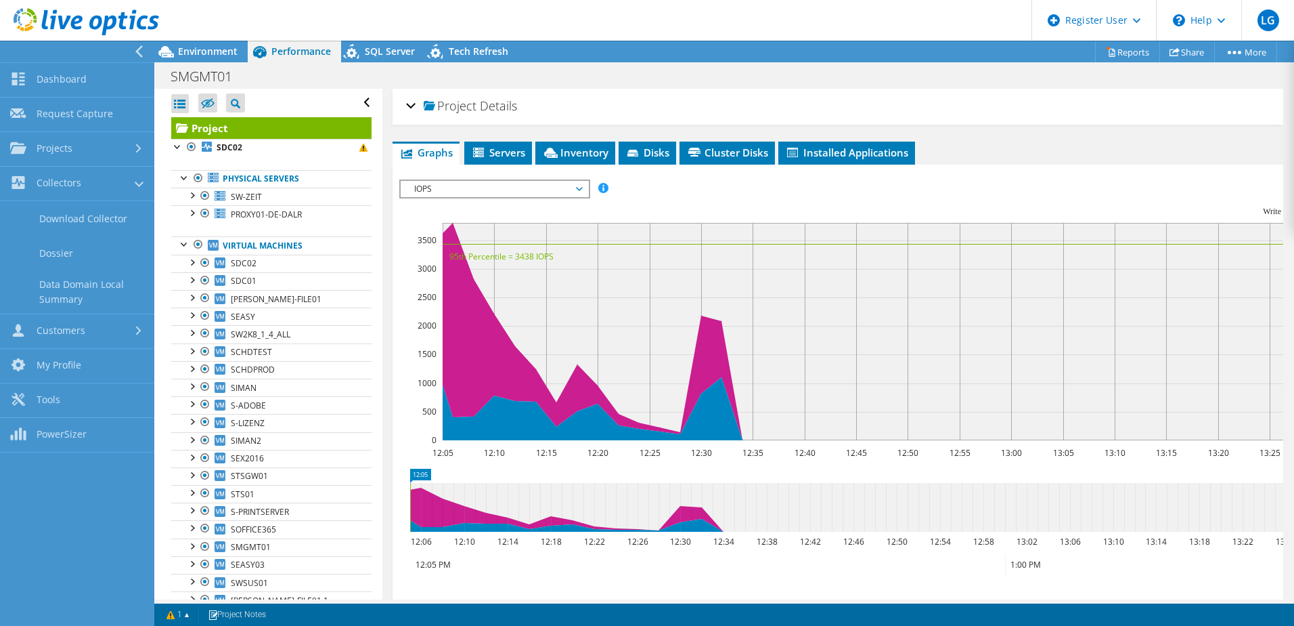
click at [634, 204] on rect at bounding box center [891, 323] width 985 height 271
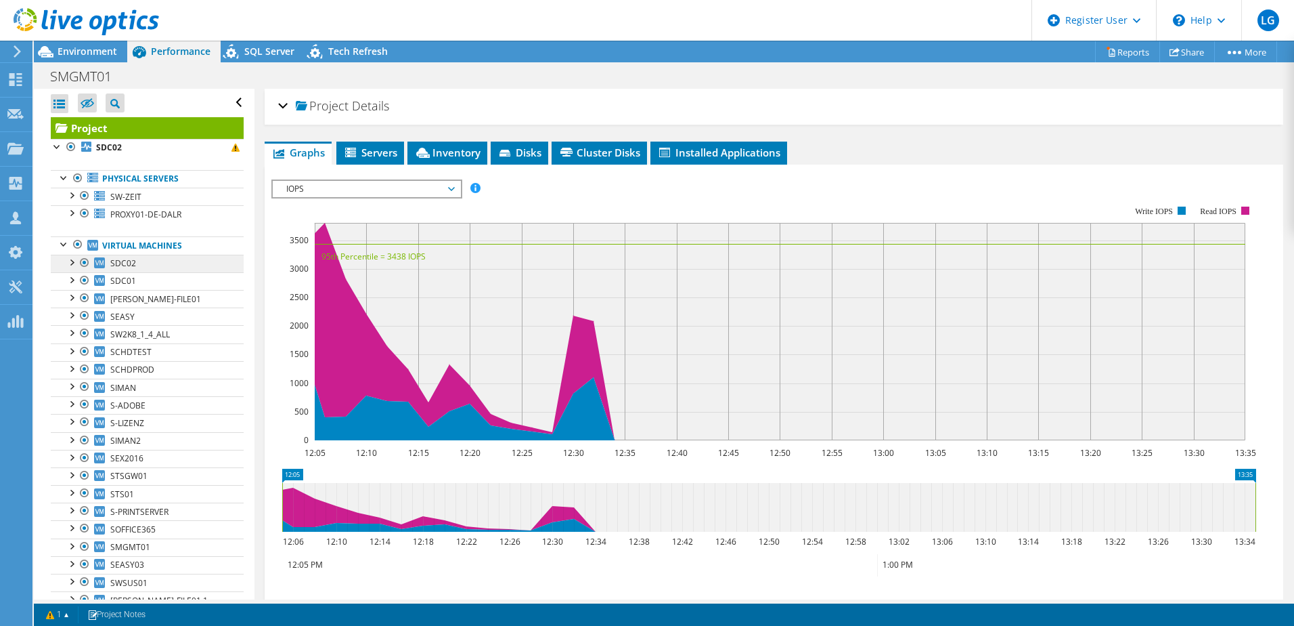
scroll to position [150, 0]
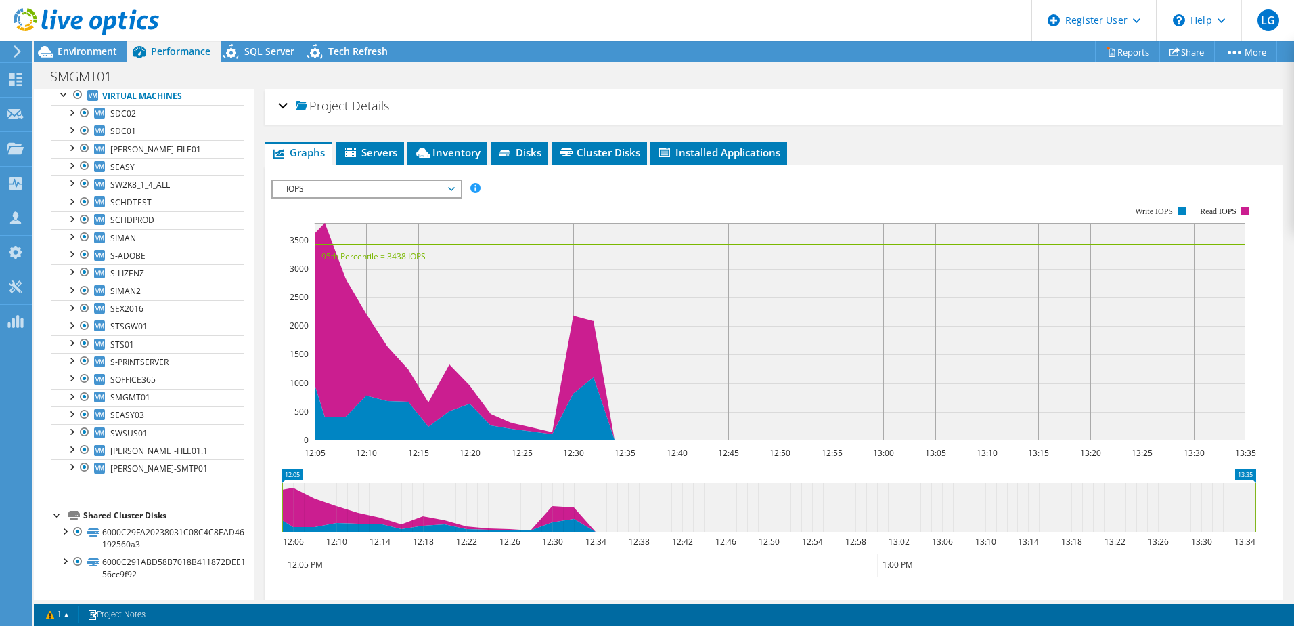
click at [161, 608] on div "1 1 Project Notes" at bounding box center [351, 614] width 625 height 17
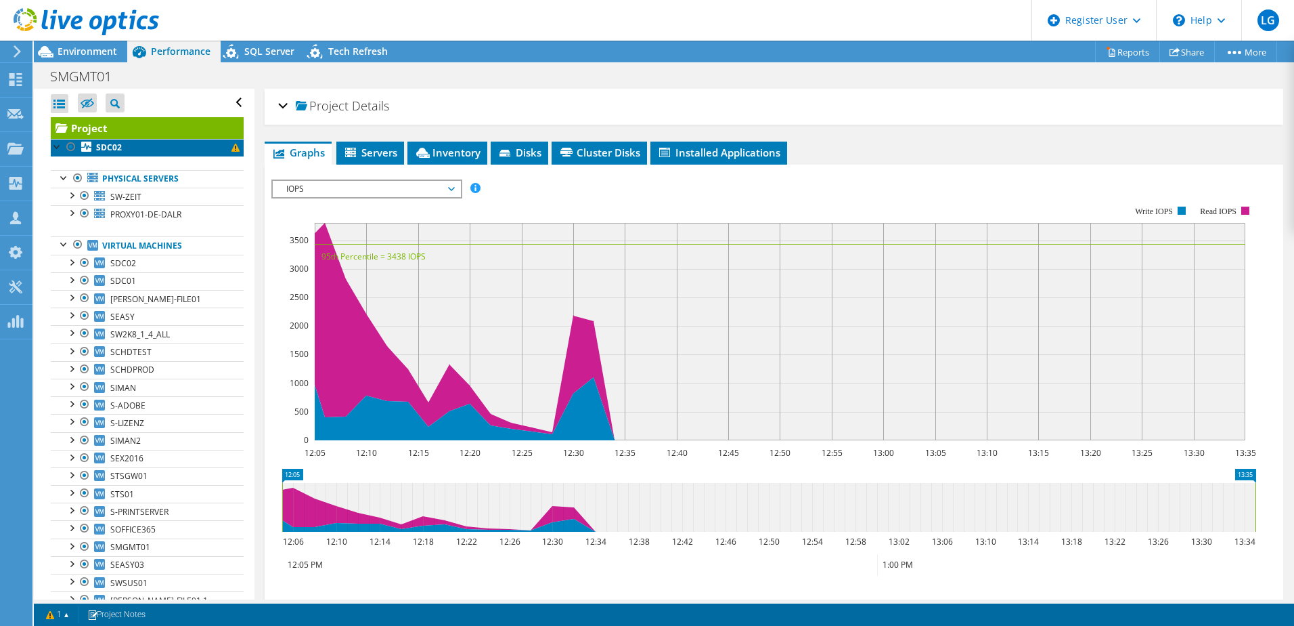
click at [159, 150] on link "SDC02" at bounding box center [147, 148] width 193 height 18
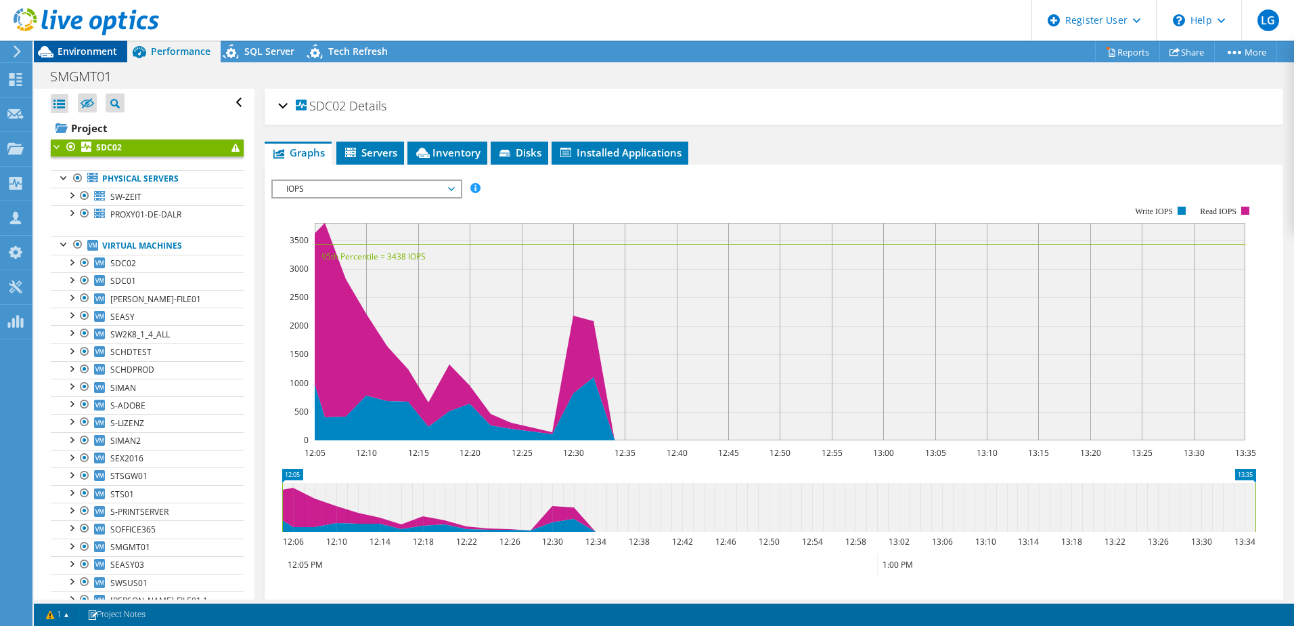
click at [83, 50] on span "Environment" at bounding box center [88, 51] width 60 height 13
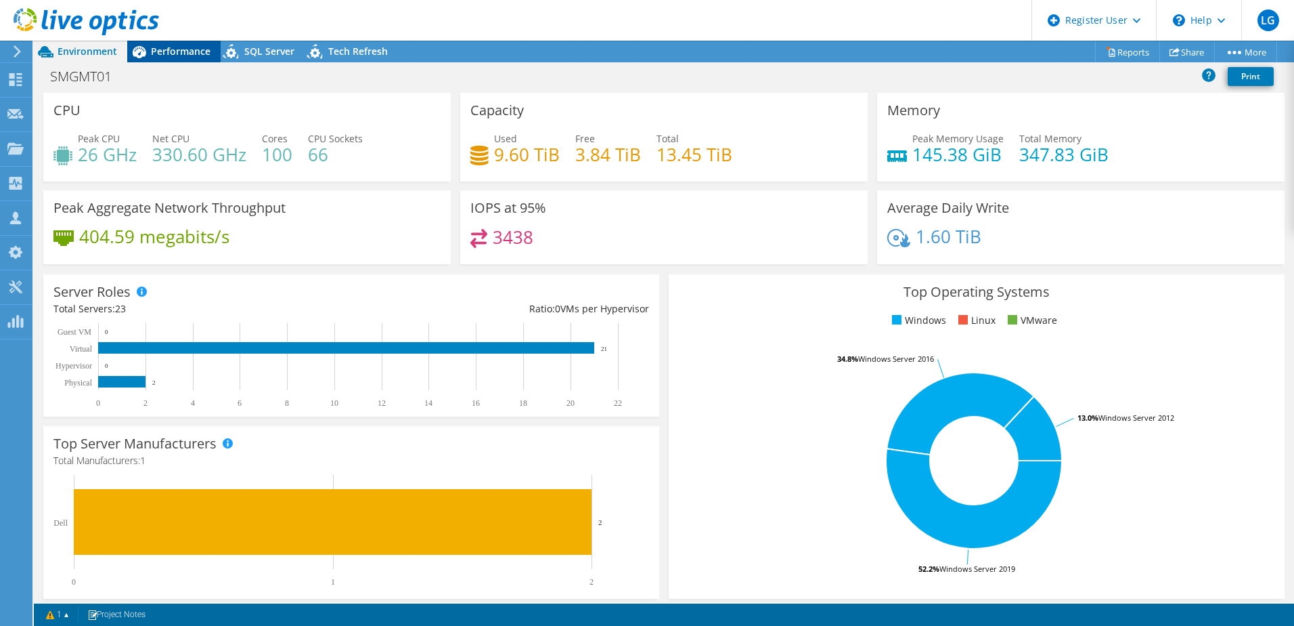
click at [160, 56] on span "Performance" at bounding box center [181, 51] width 60 height 13
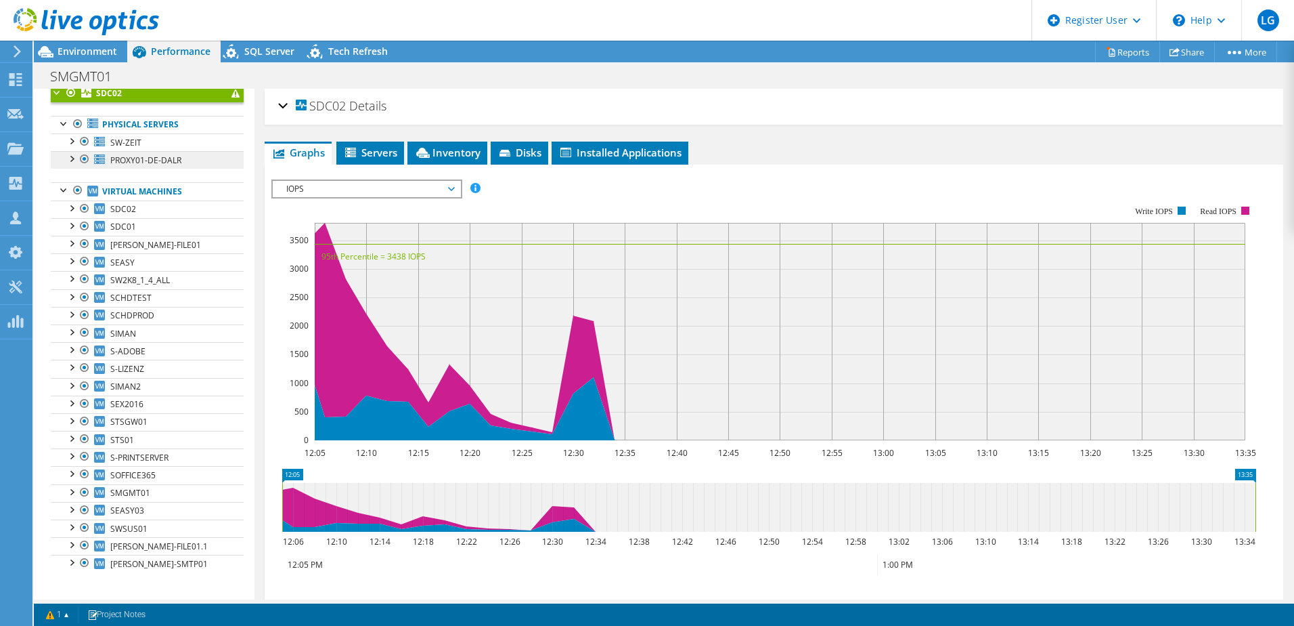
scroll to position [55, 0]
click at [145, 209] on link "SDC02" at bounding box center [147, 209] width 193 height 18
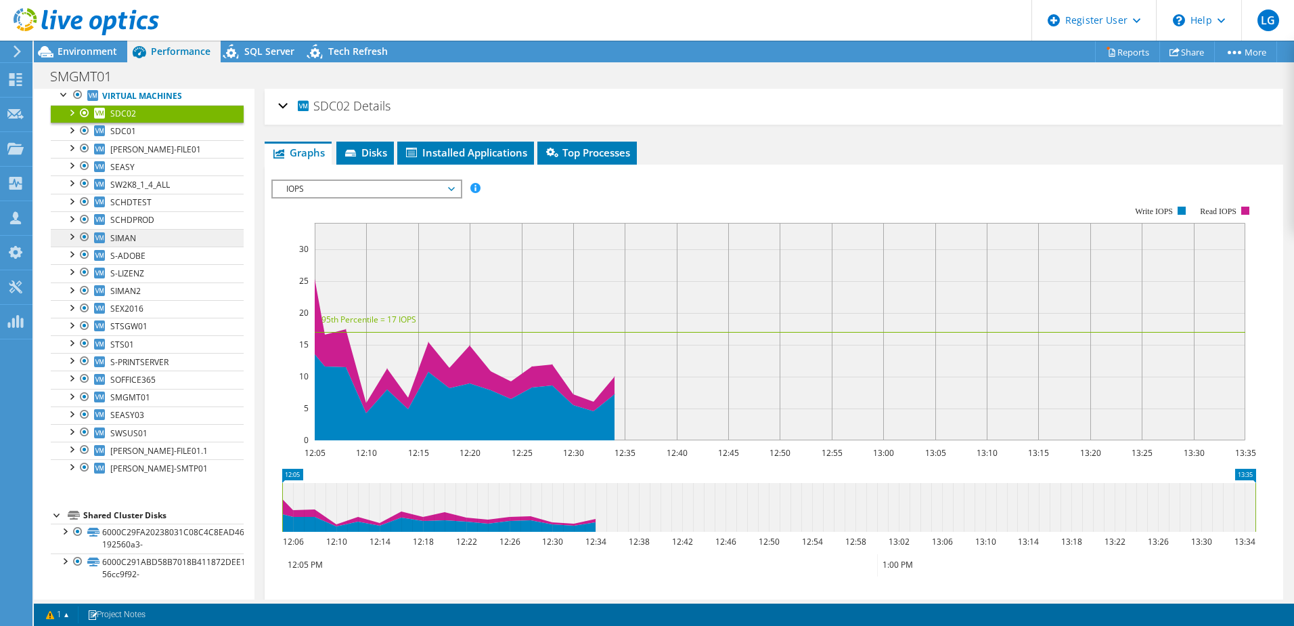
scroll to position [150, 0]
click at [135, 527] on link "6000C29FA20238031C08C4C8EAD46935-192560a3-" at bounding box center [147, 538] width 193 height 30
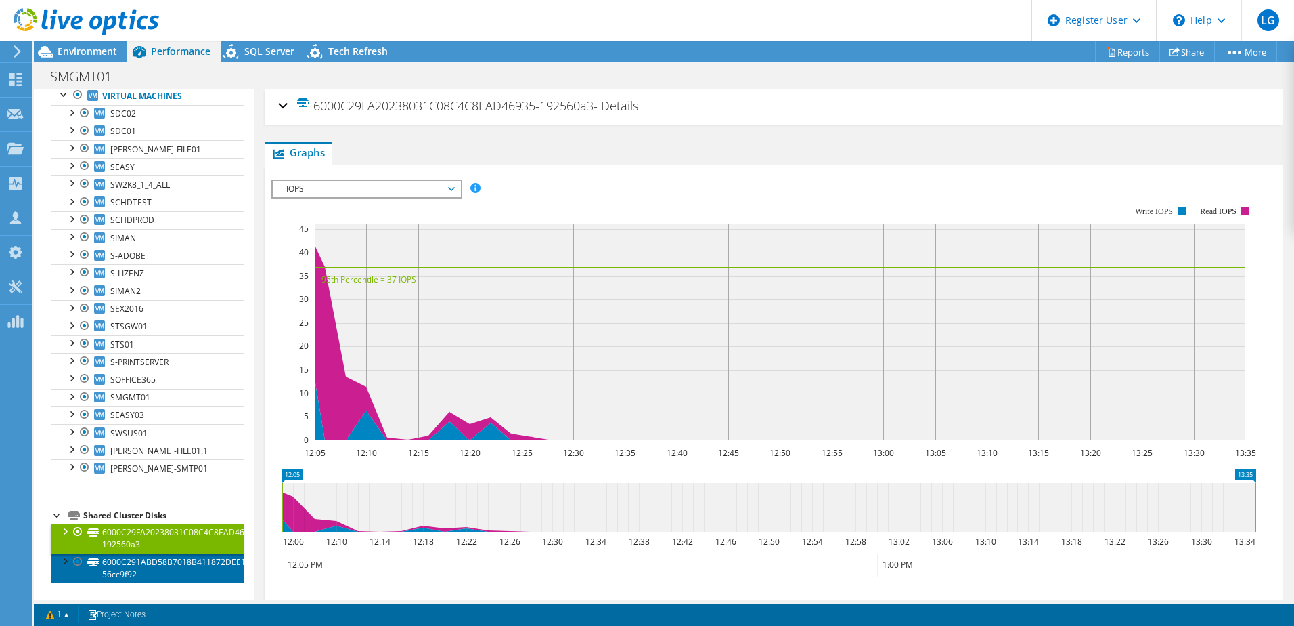
click at [144, 567] on link "6000C291ABD58B7018B411872DEE1CB2-56cc9f92-" at bounding box center [147, 568] width 193 height 30
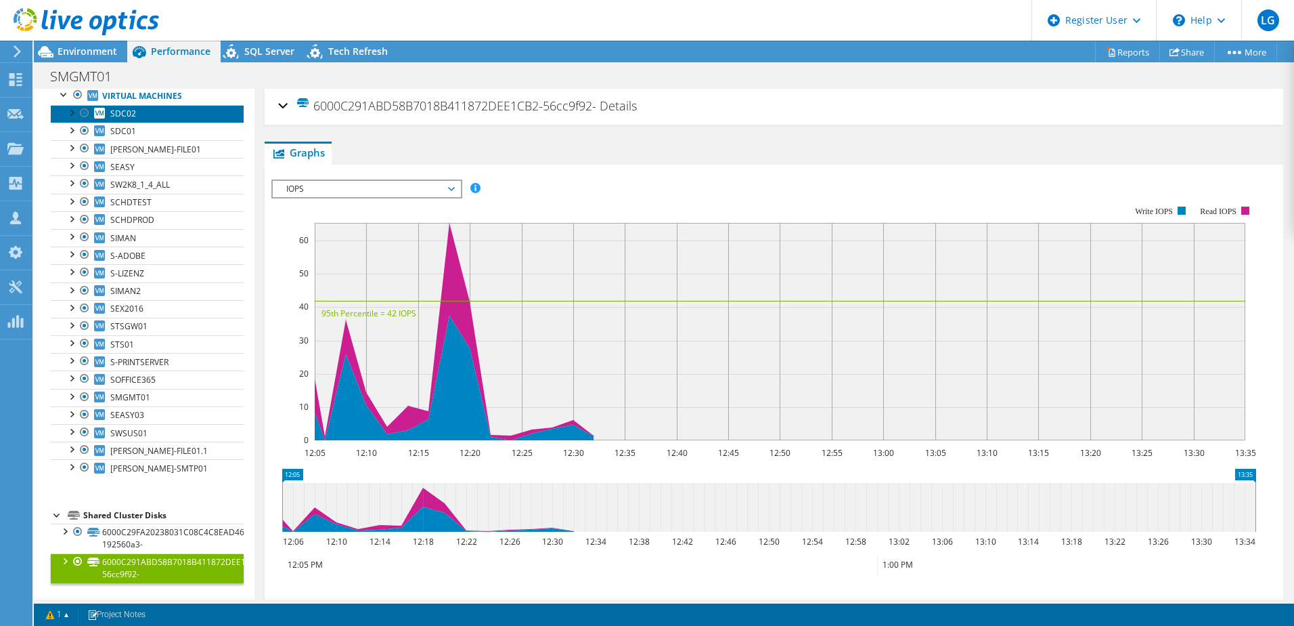
click at [133, 112] on span "SDC02" at bounding box center [123, 114] width 26 height 12
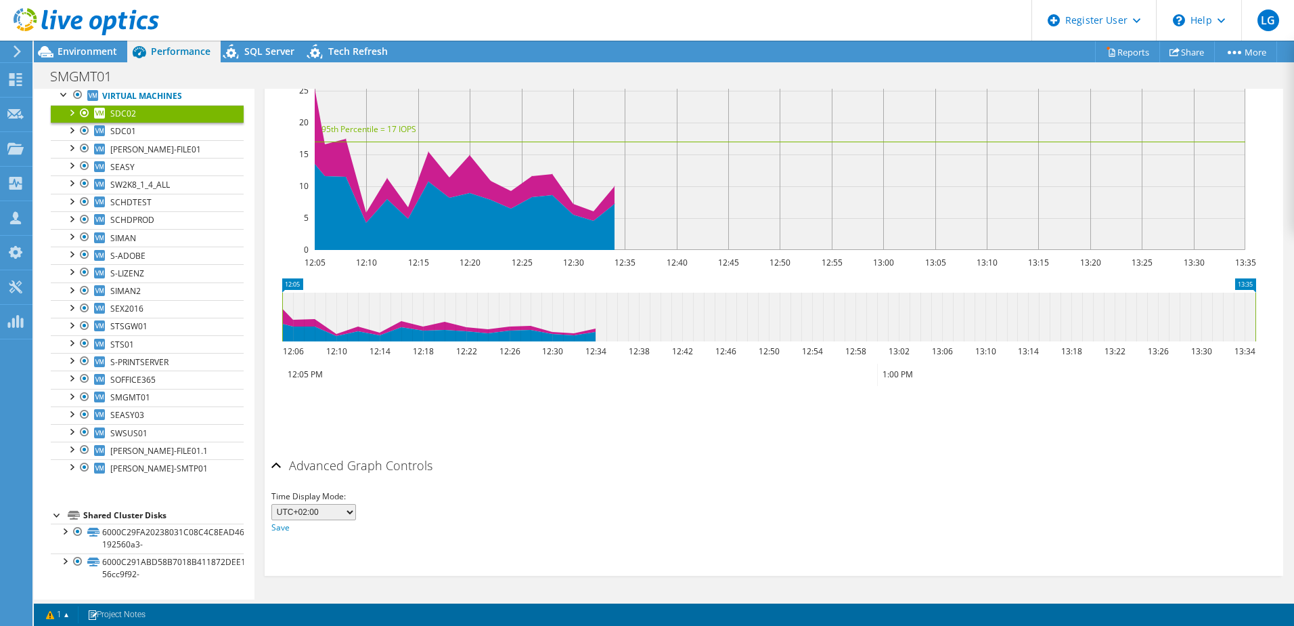
scroll to position [0, 0]
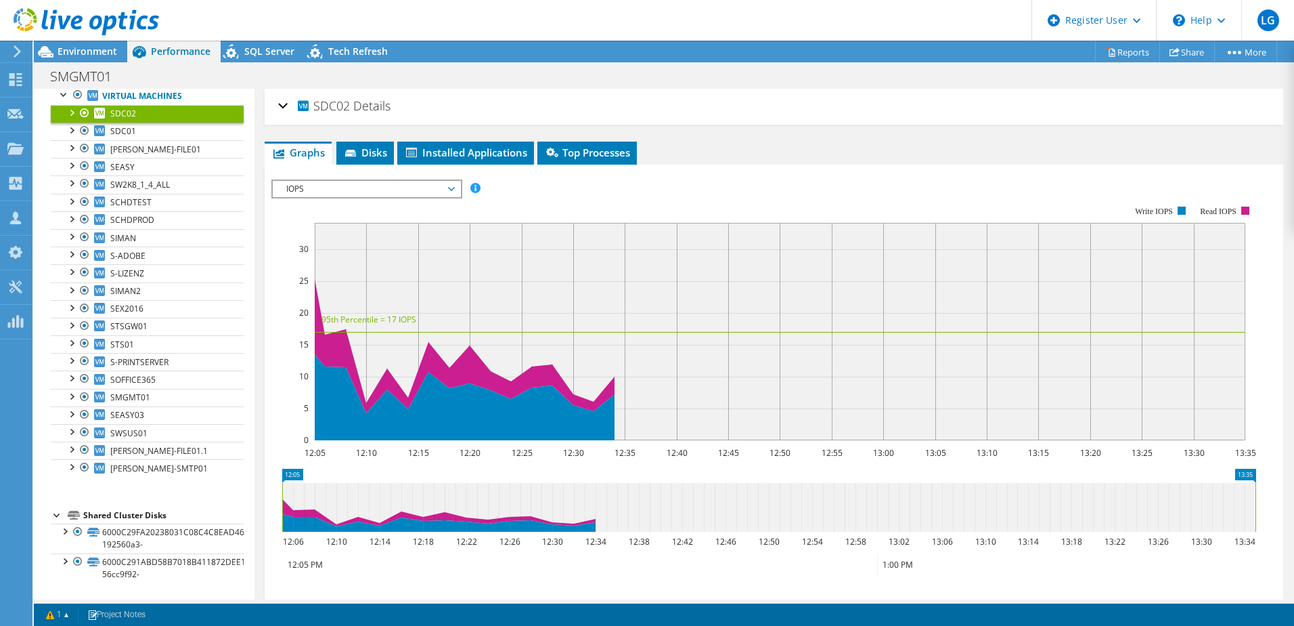
click at [369, 114] on h2 "SDC02 Details" at bounding box center [334, 105] width 112 height 27
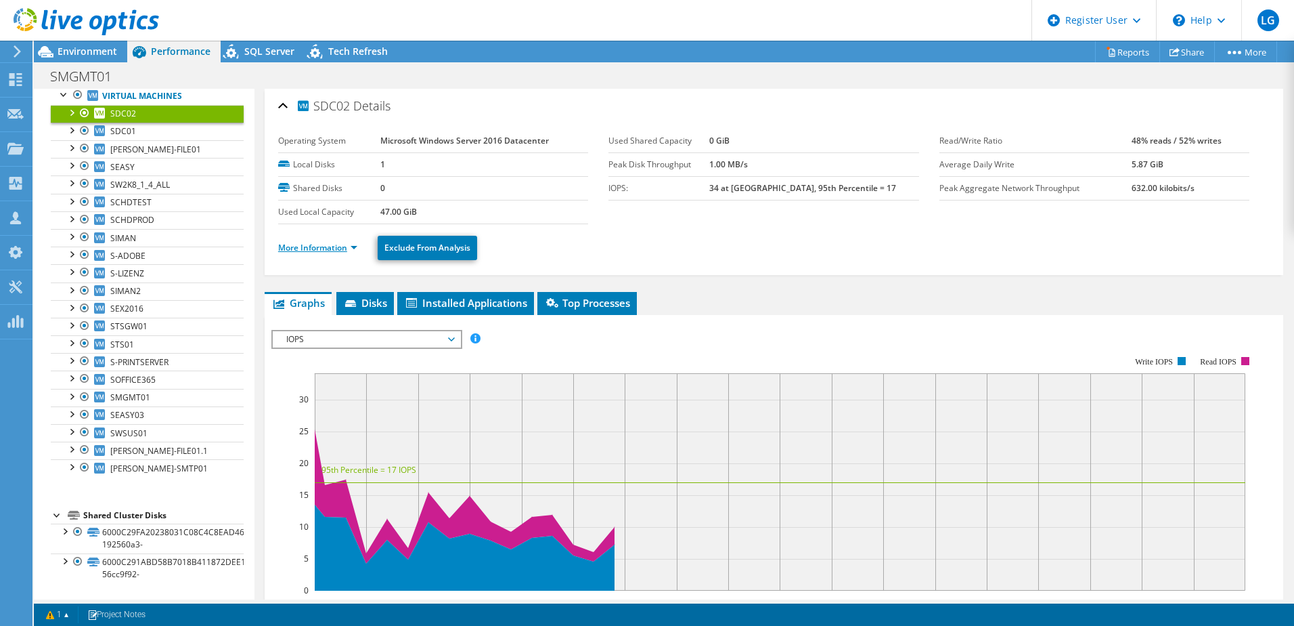
click at [295, 247] on link "More Information" at bounding box center [317, 248] width 79 height 12
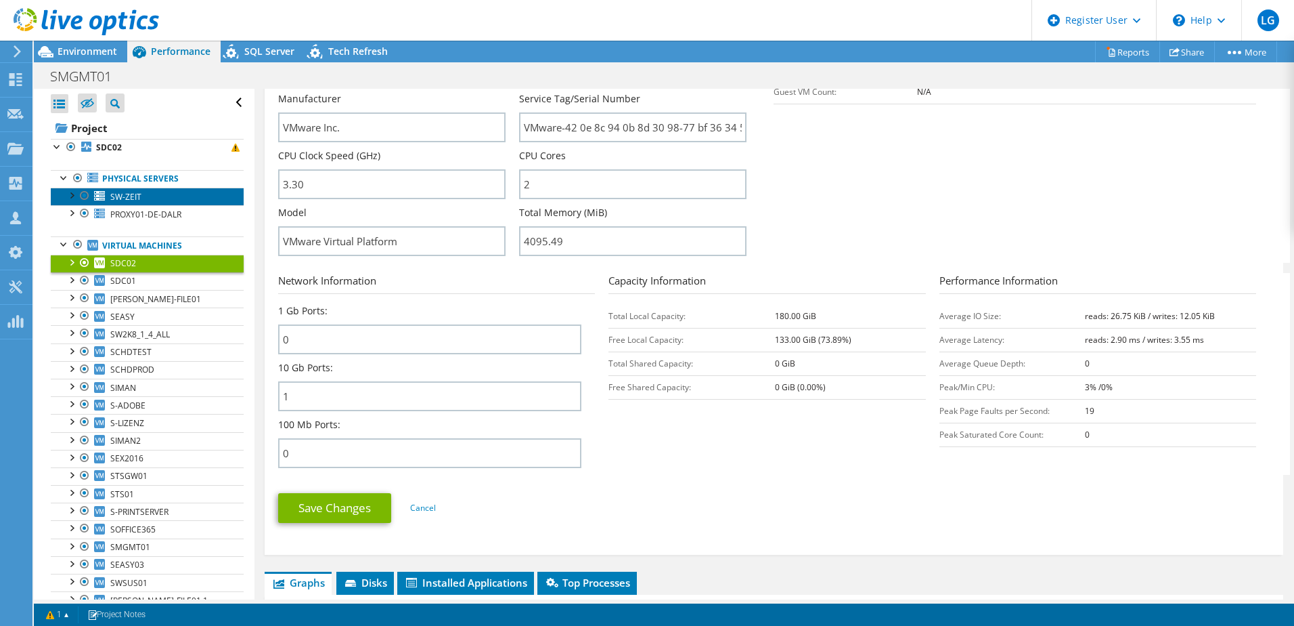
click at [127, 200] on span "SW-ZEIT" at bounding box center [125, 197] width 31 height 12
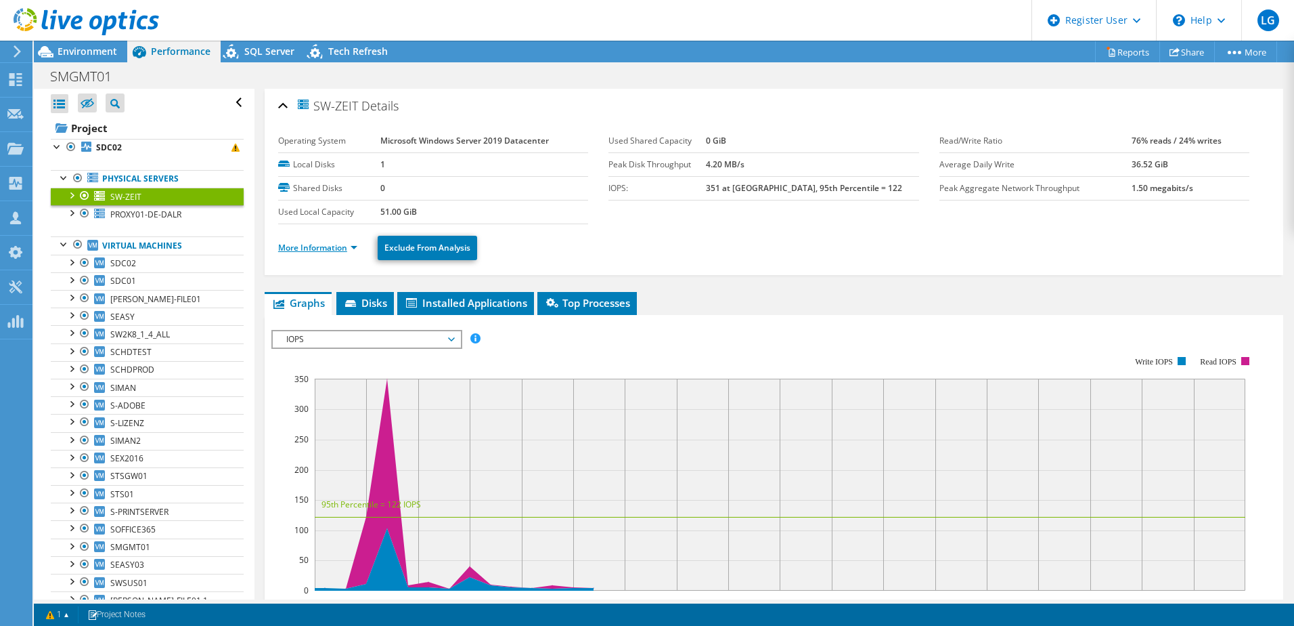
click at [301, 244] on link "More Information" at bounding box center [317, 248] width 79 height 12
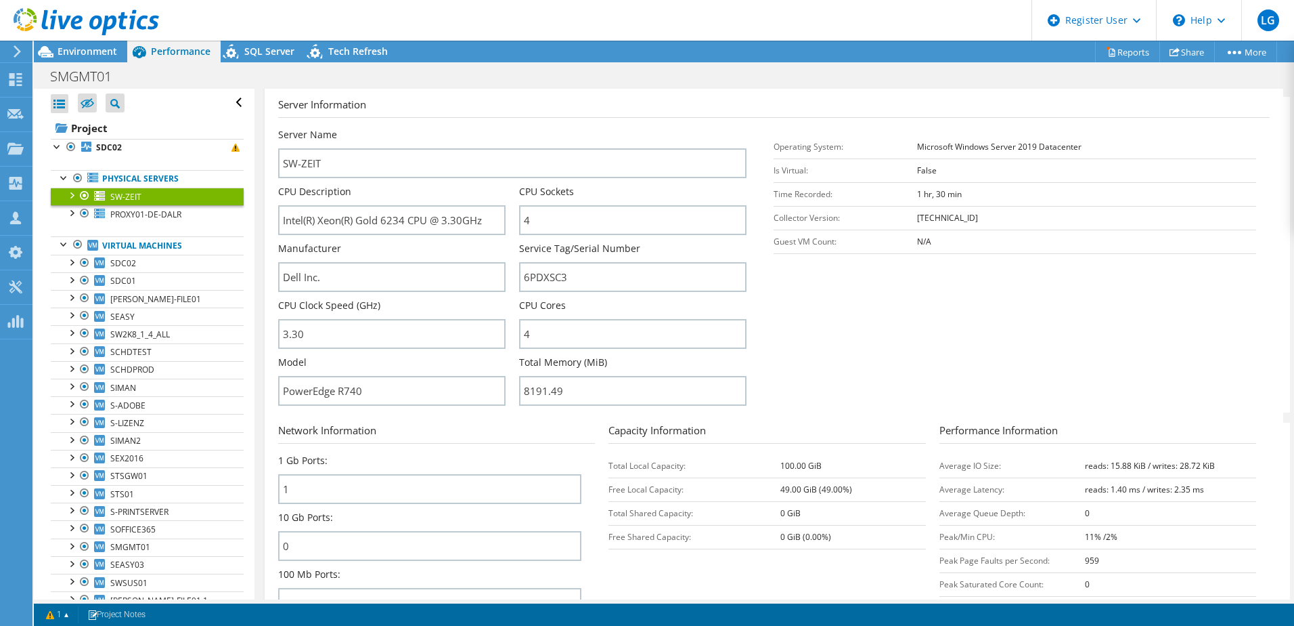
scroll to position [184, 0]
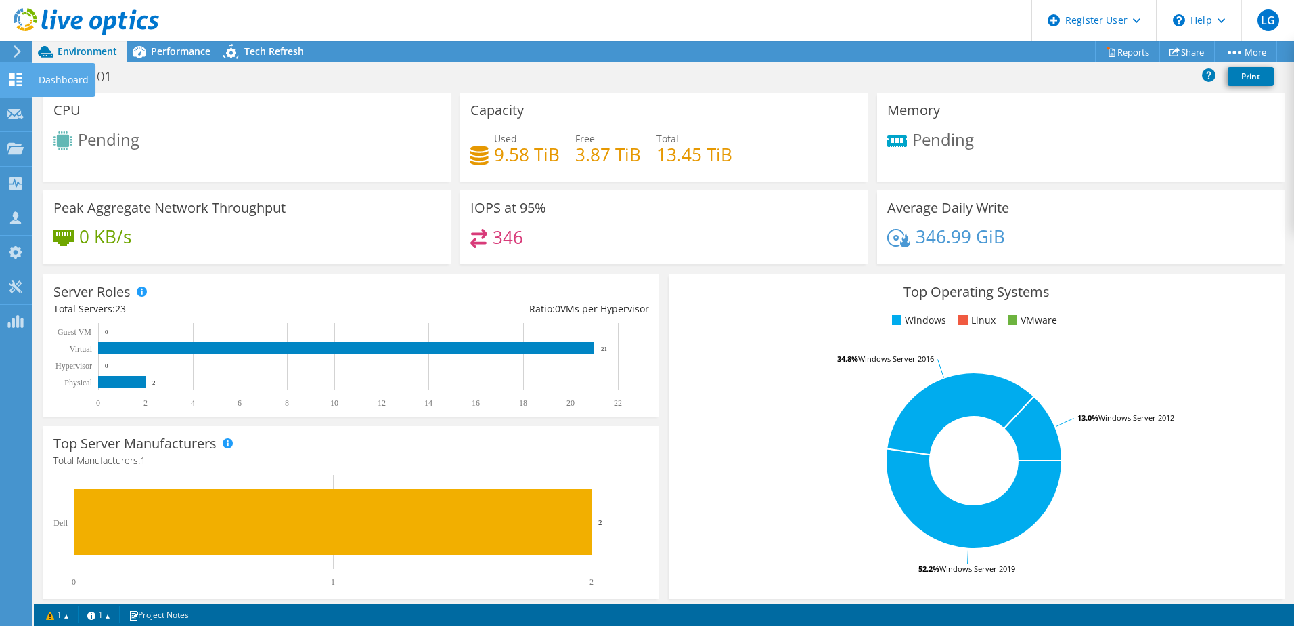
click at [15, 76] on icon at bounding box center [15, 79] width 16 height 13
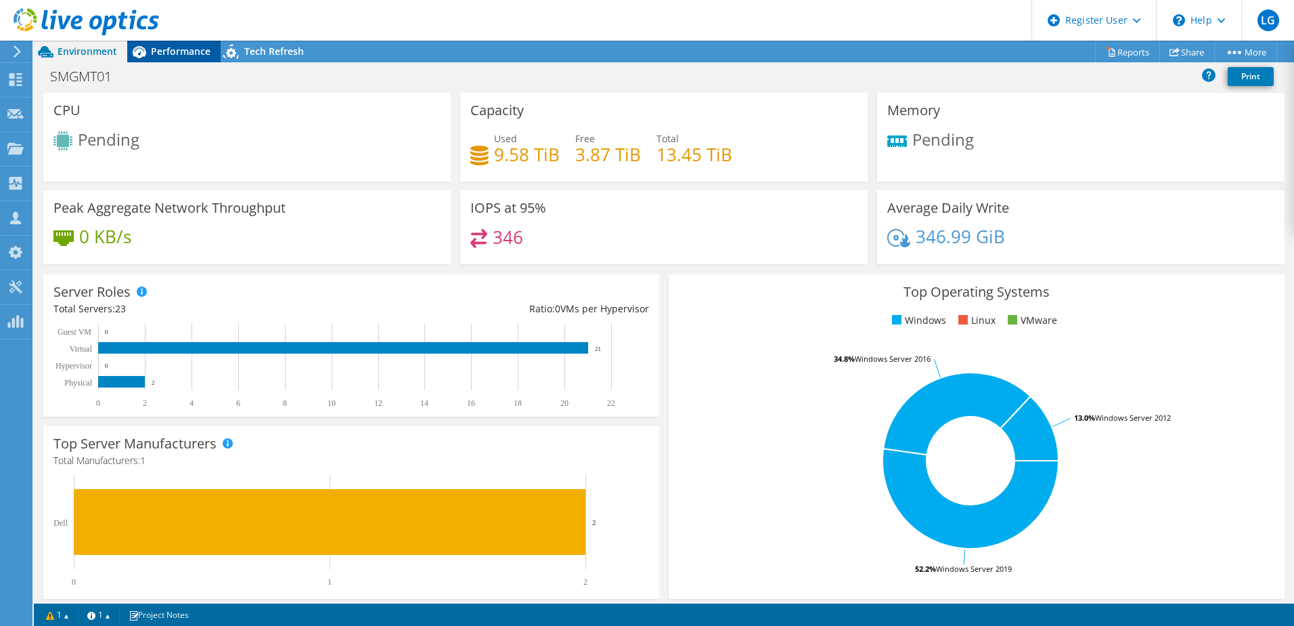
click at [177, 41] on div "Performance" at bounding box center [173, 52] width 93 height 22
click at [165, 51] on span "Performance" at bounding box center [181, 51] width 60 height 13
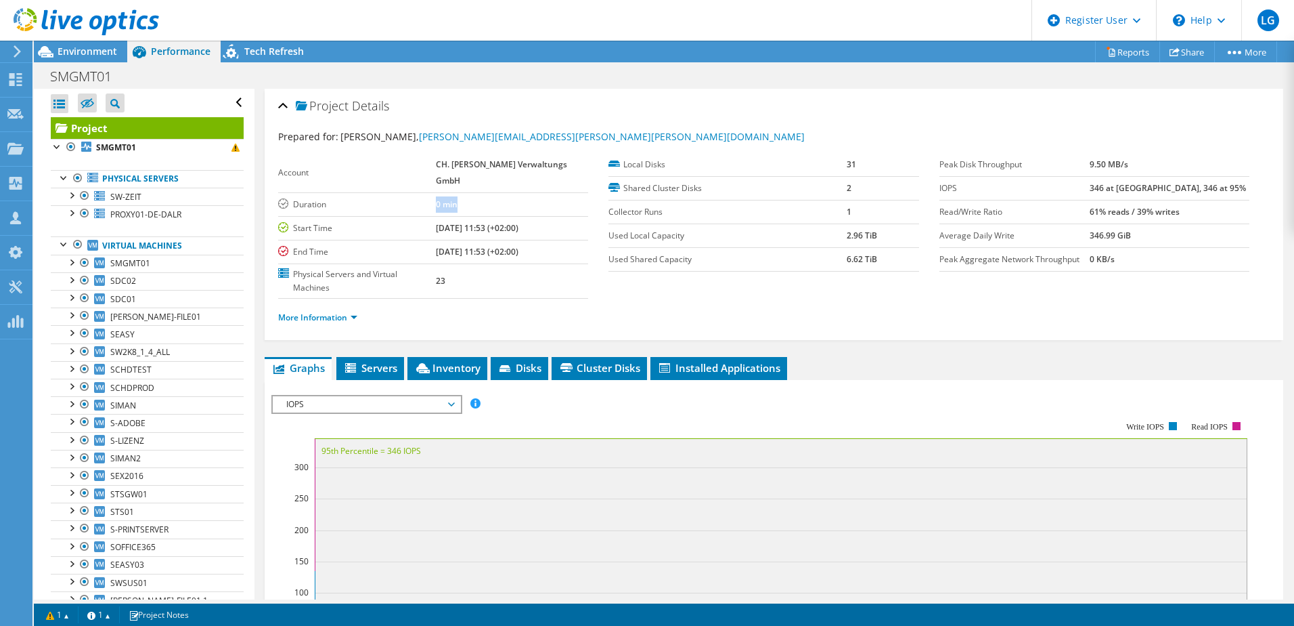
drag, startPoint x: 404, startPoint y: 188, endPoint x: 489, endPoint y: 185, distance: 85.3
click at [489, 192] on tr "Duration 0 min" at bounding box center [433, 204] width 310 height 24
click at [489, 192] on td "0 min" at bounding box center [512, 204] width 152 height 24
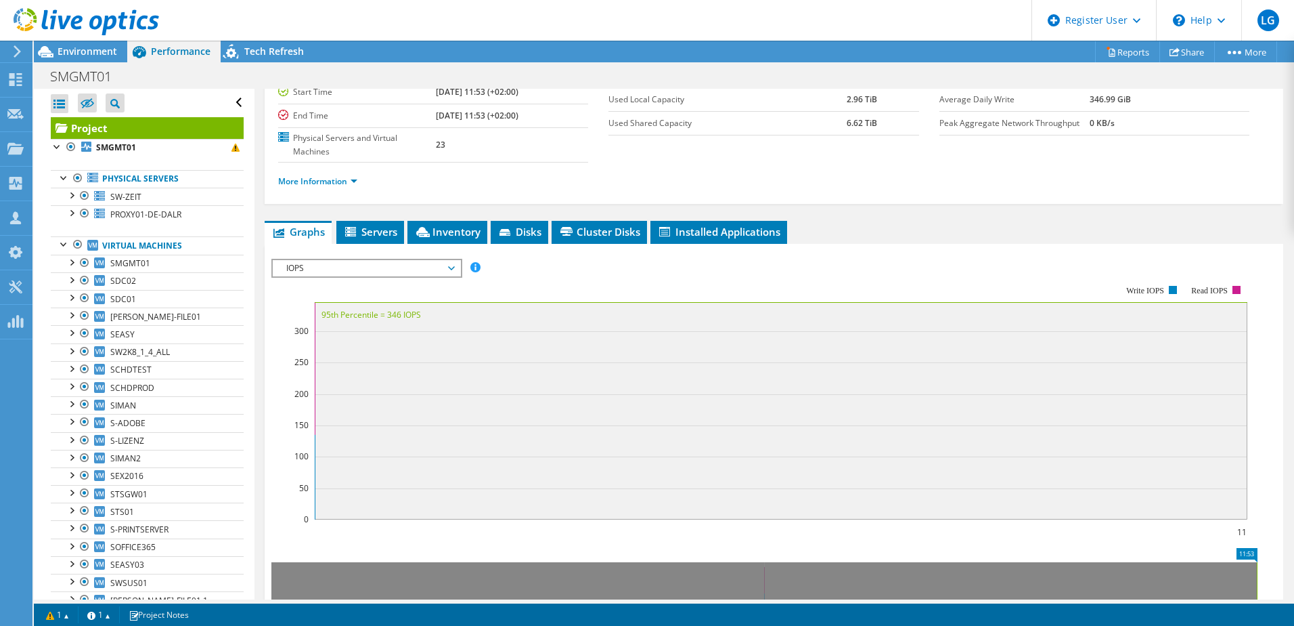
scroll to position [157, 0]
